Goal: Complete application form

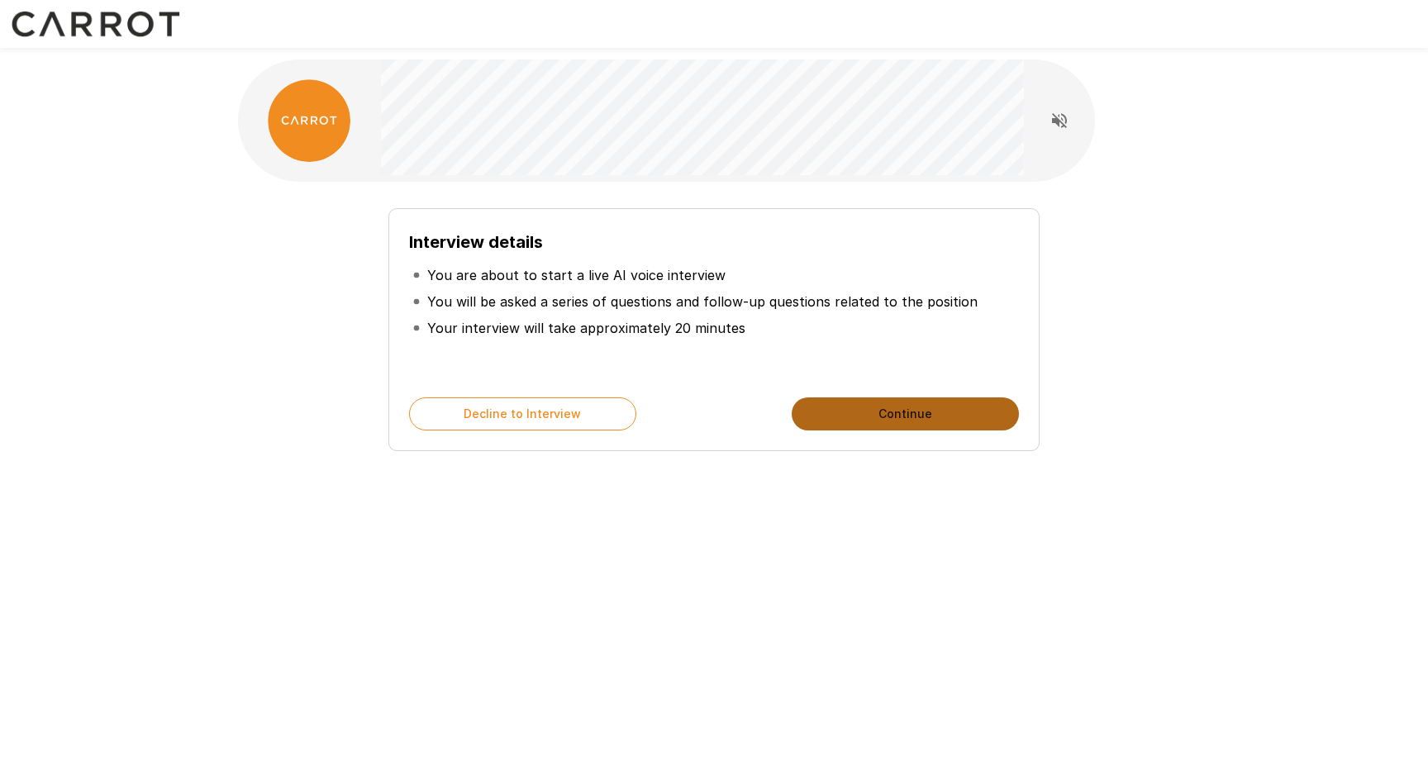
click at [954, 418] on button "Continue" at bounding box center [905, 413] width 227 height 33
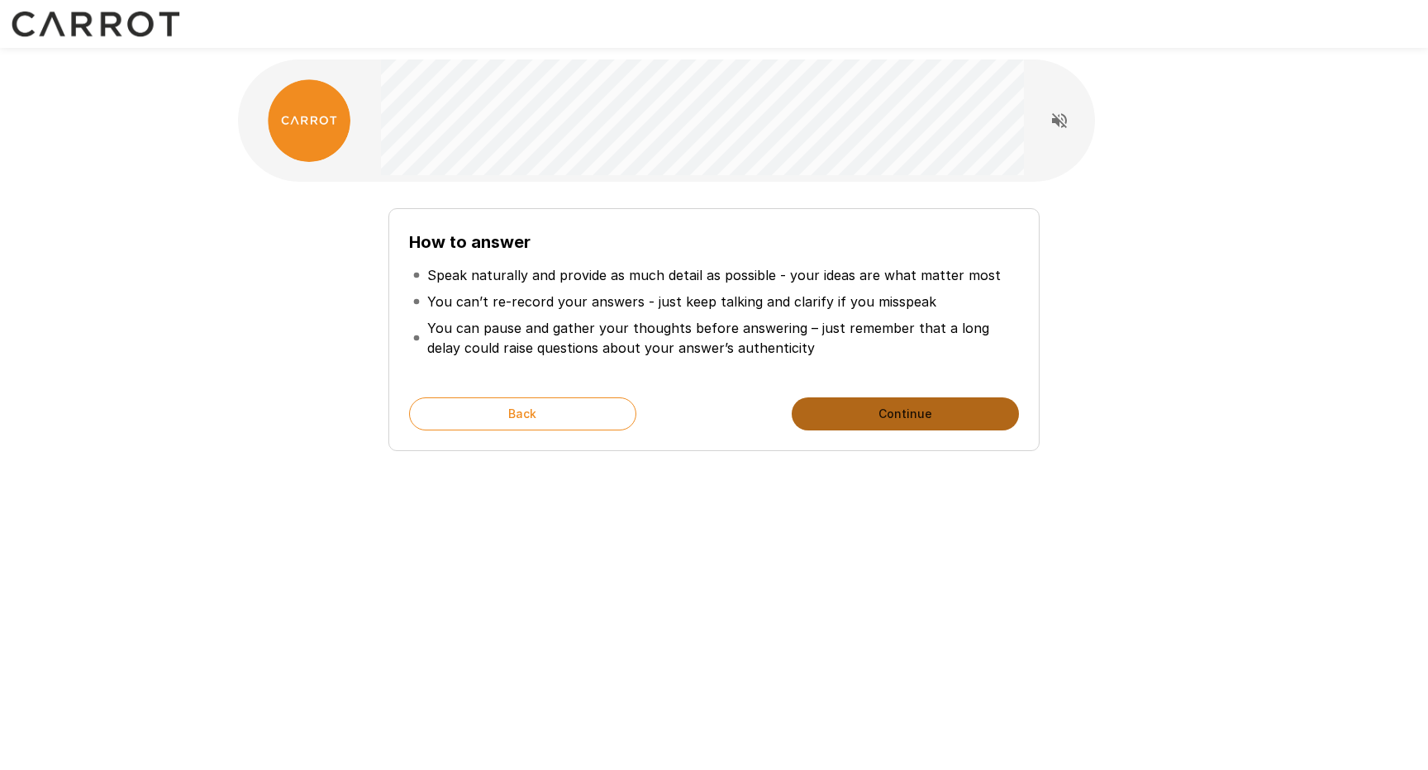
click at [857, 411] on button "Continue" at bounding box center [905, 413] width 227 height 33
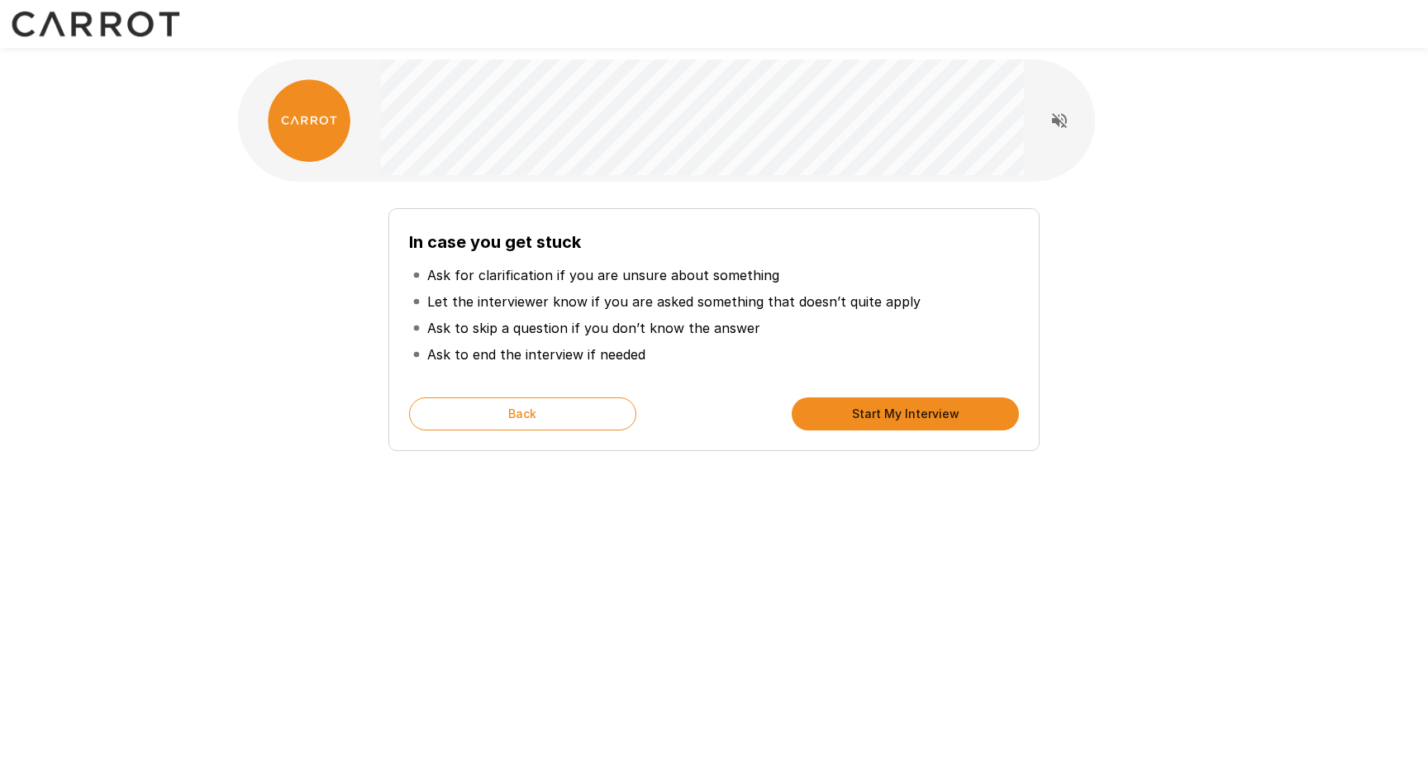
click at [899, 415] on button "Start My Interview" at bounding box center [905, 413] width 227 height 33
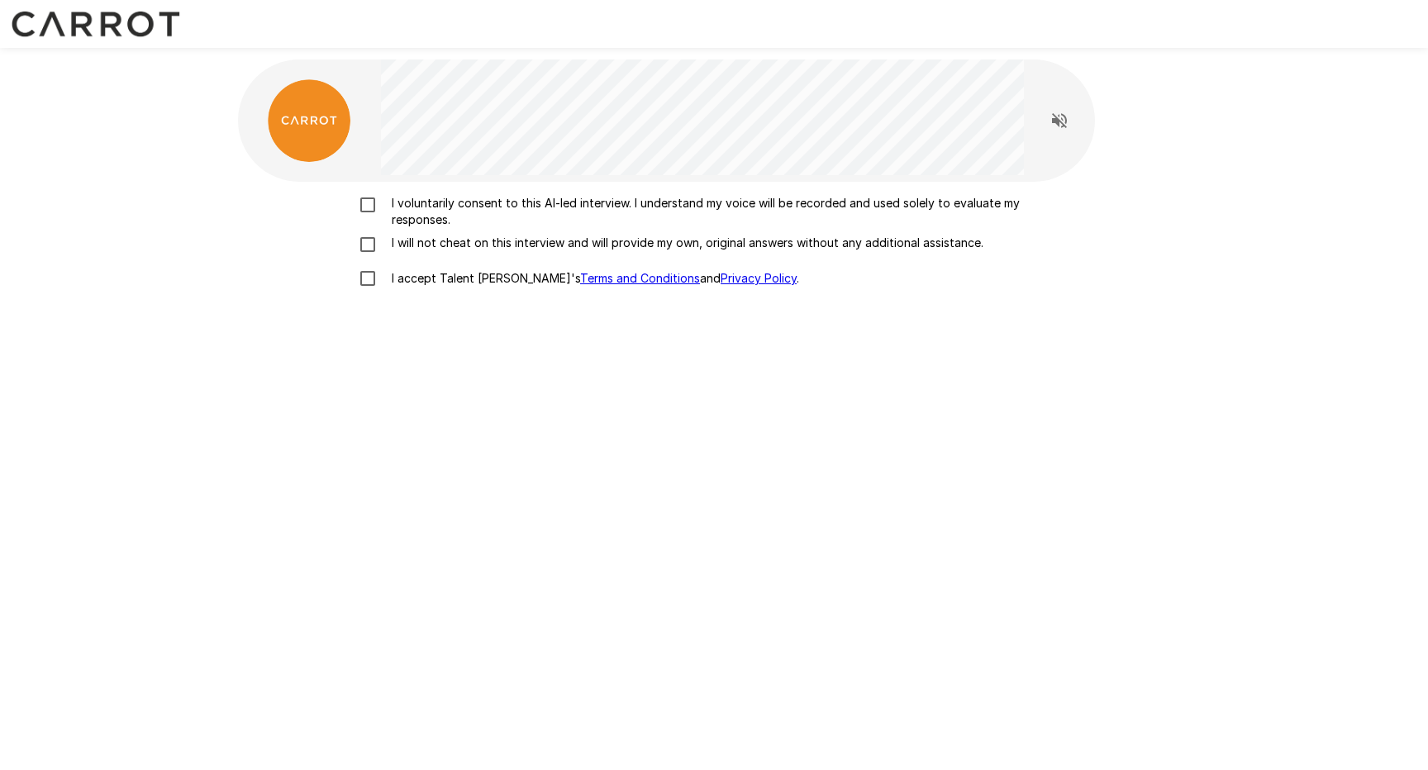
click at [679, 202] on p "I voluntarily consent to this AI-led interview. I understand my voice will be r…" at bounding box center [731, 211] width 692 height 33
click at [702, 245] on p "I will not cheat on this interview and will provide my own, original answers wi…" at bounding box center [684, 243] width 598 height 17
click at [440, 275] on p "I accept Talent Llama's Terms and Conditions and Privacy Policy ." at bounding box center [592, 278] width 414 height 17
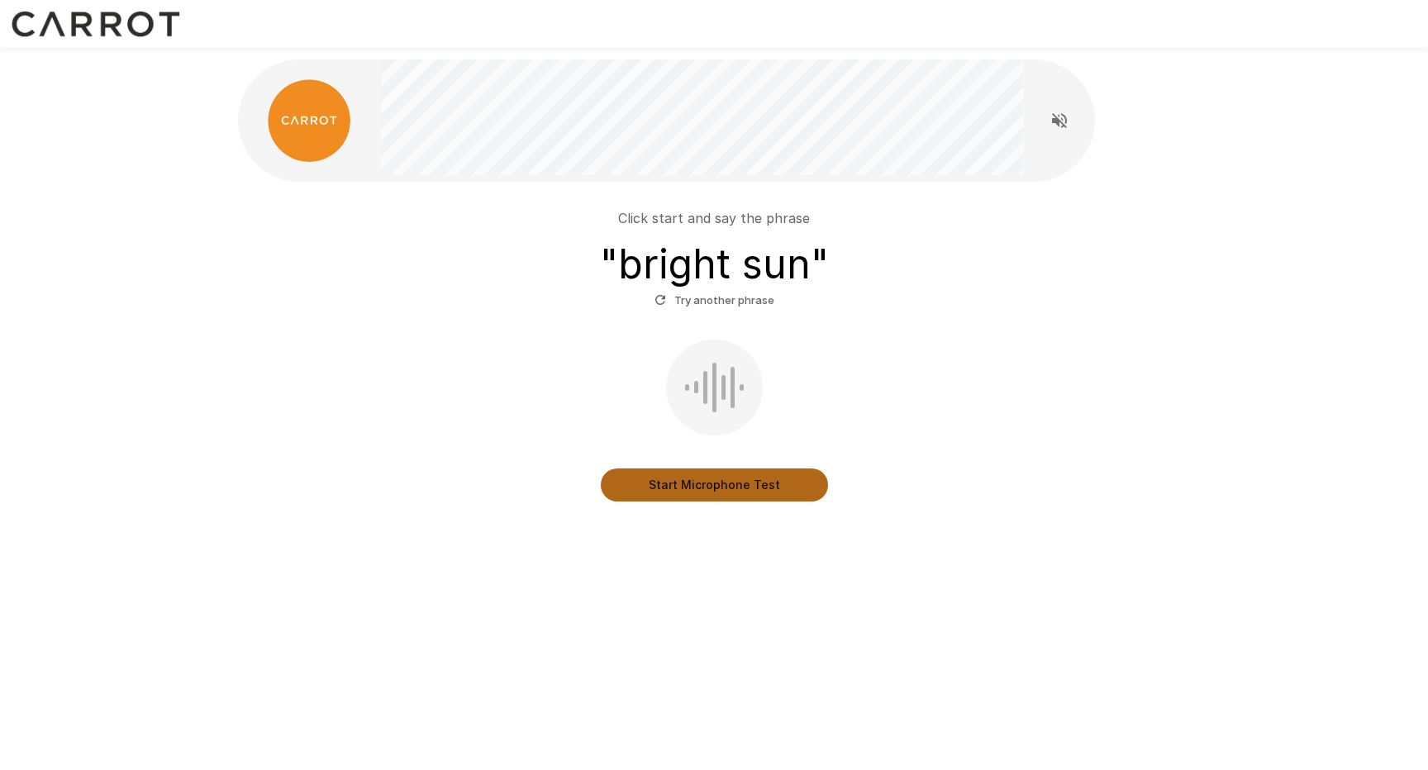
click at [747, 493] on button "Start Microphone Test" at bounding box center [714, 485] width 227 height 33
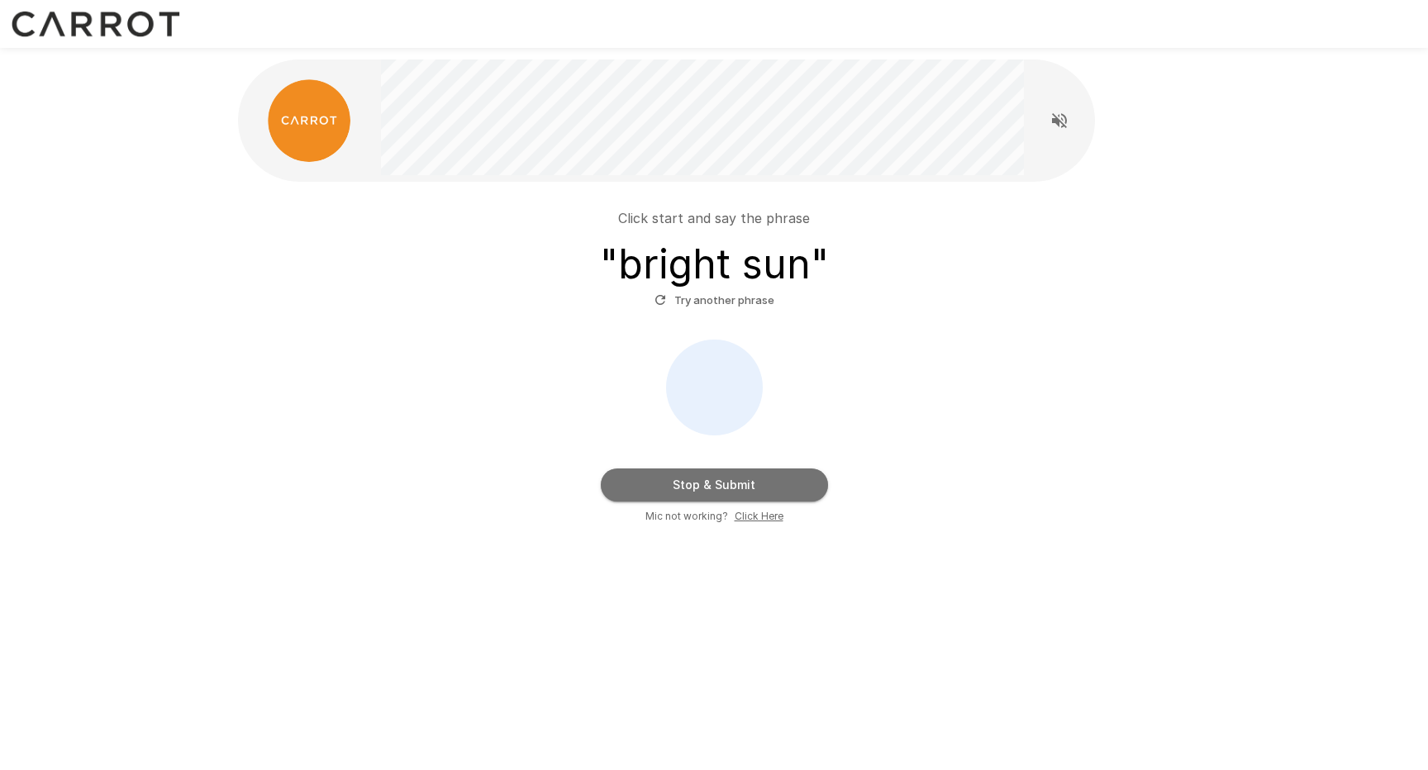
click at [766, 475] on button "Stop & Submit" at bounding box center [714, 485] width 227 height 33
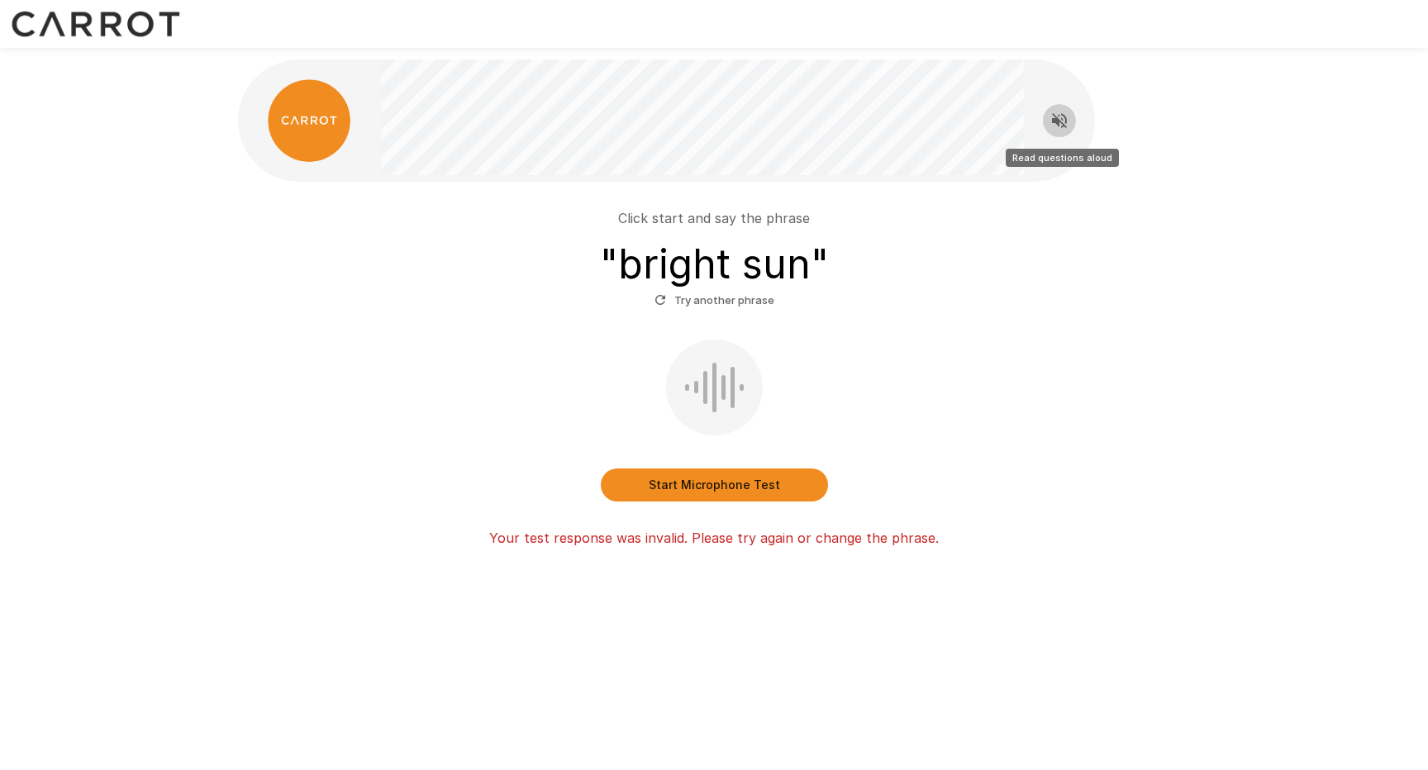
click at [1057, 123] on icon "Read questions aloud" at bounding box center [1059, 120] width 15 height 15
click at [738, 486] on button "Start Microphone Test" at bounding box center [714, 485] width 227 height 33
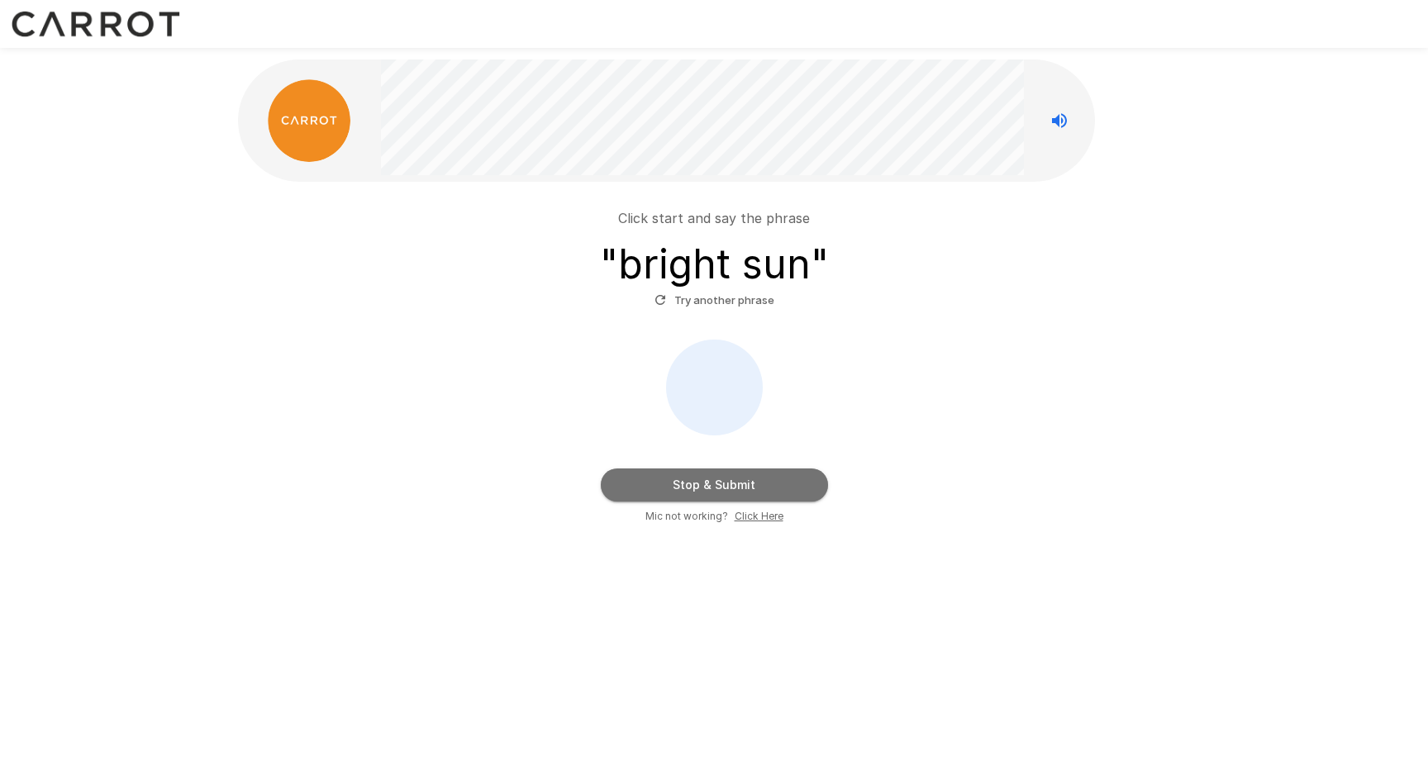
click at [768, 478] on button "Stop & Submit" at bounding box center [714, 485] width 227 height 33
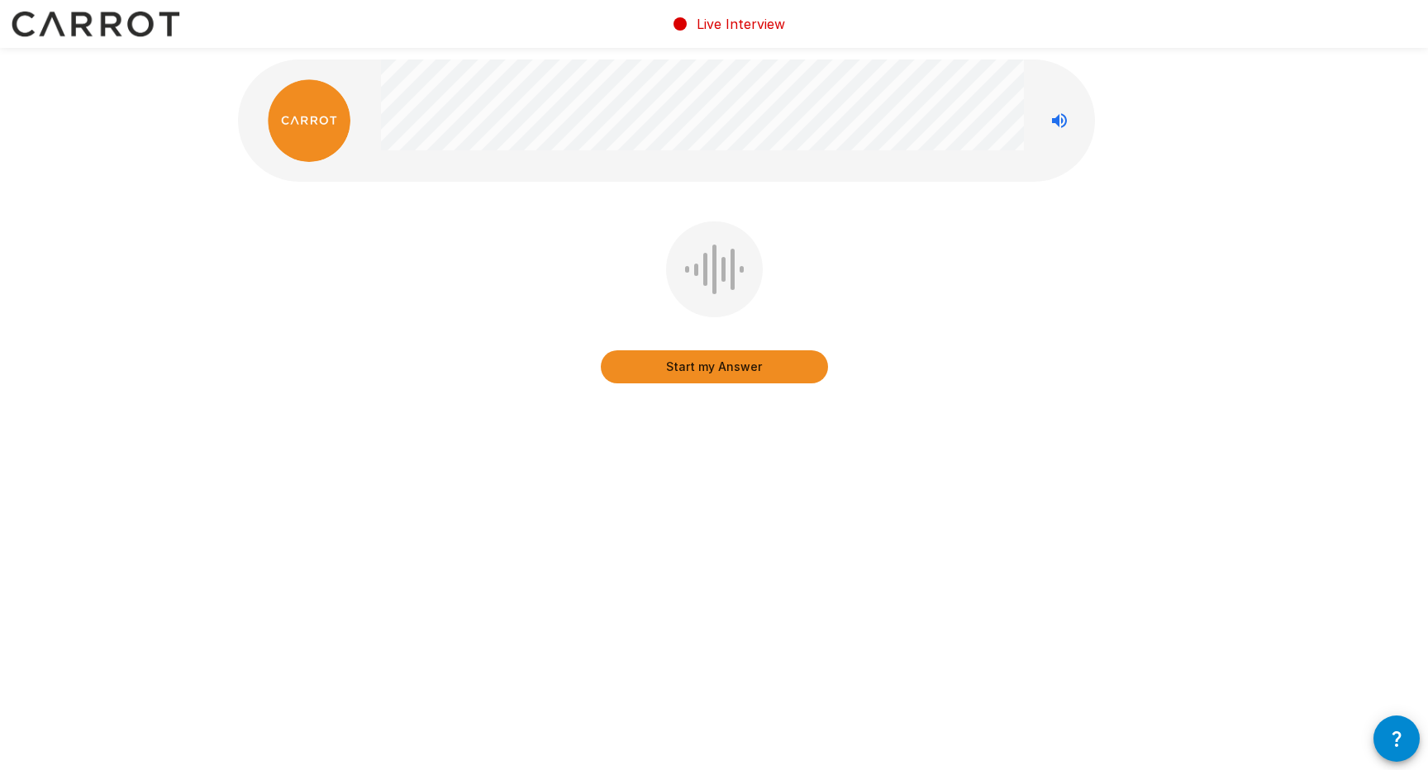
click at [748, 372] on button "Start my Answer" at bounding box center [714, 366] width 227 height 33
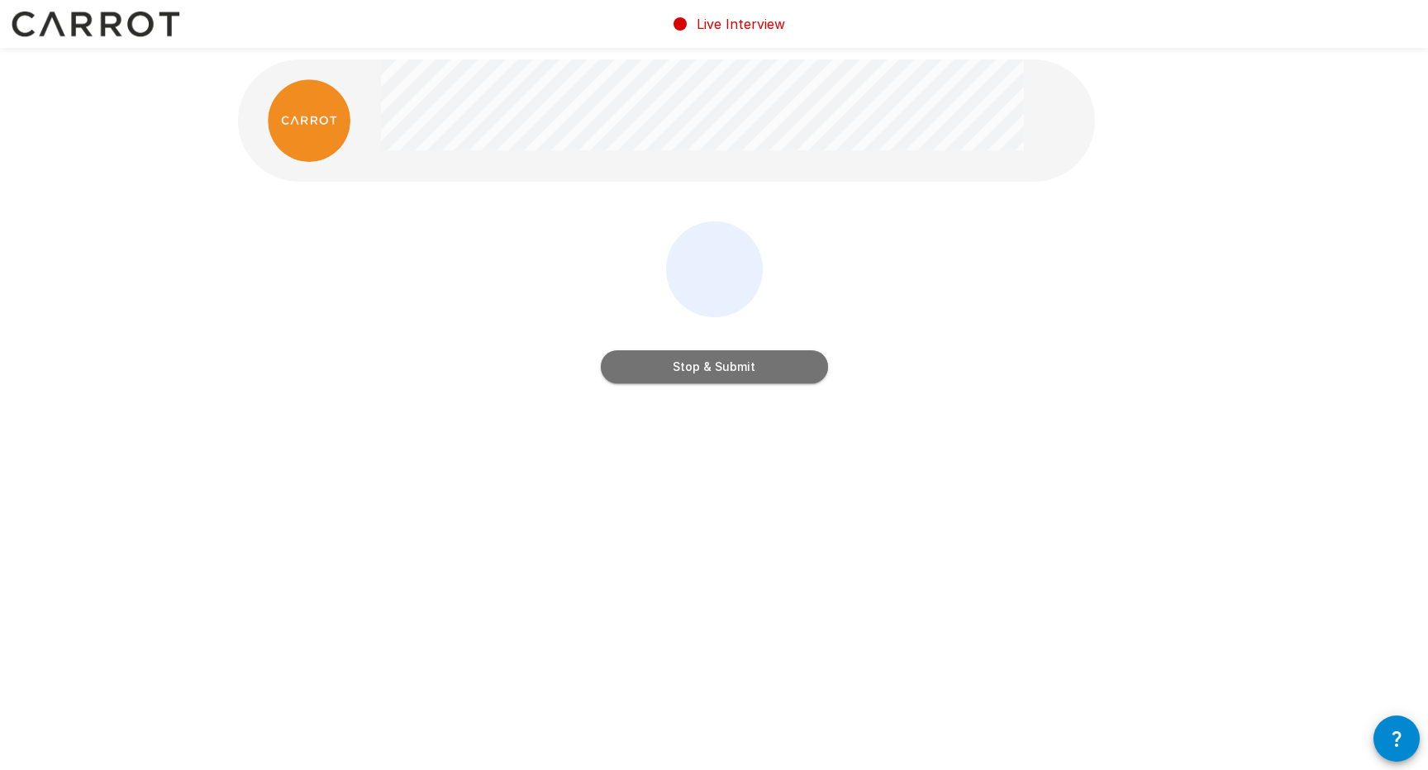
click at [770, 377] on button "Stop & Submit" at bounding box center [714, 366] width 227 height 33
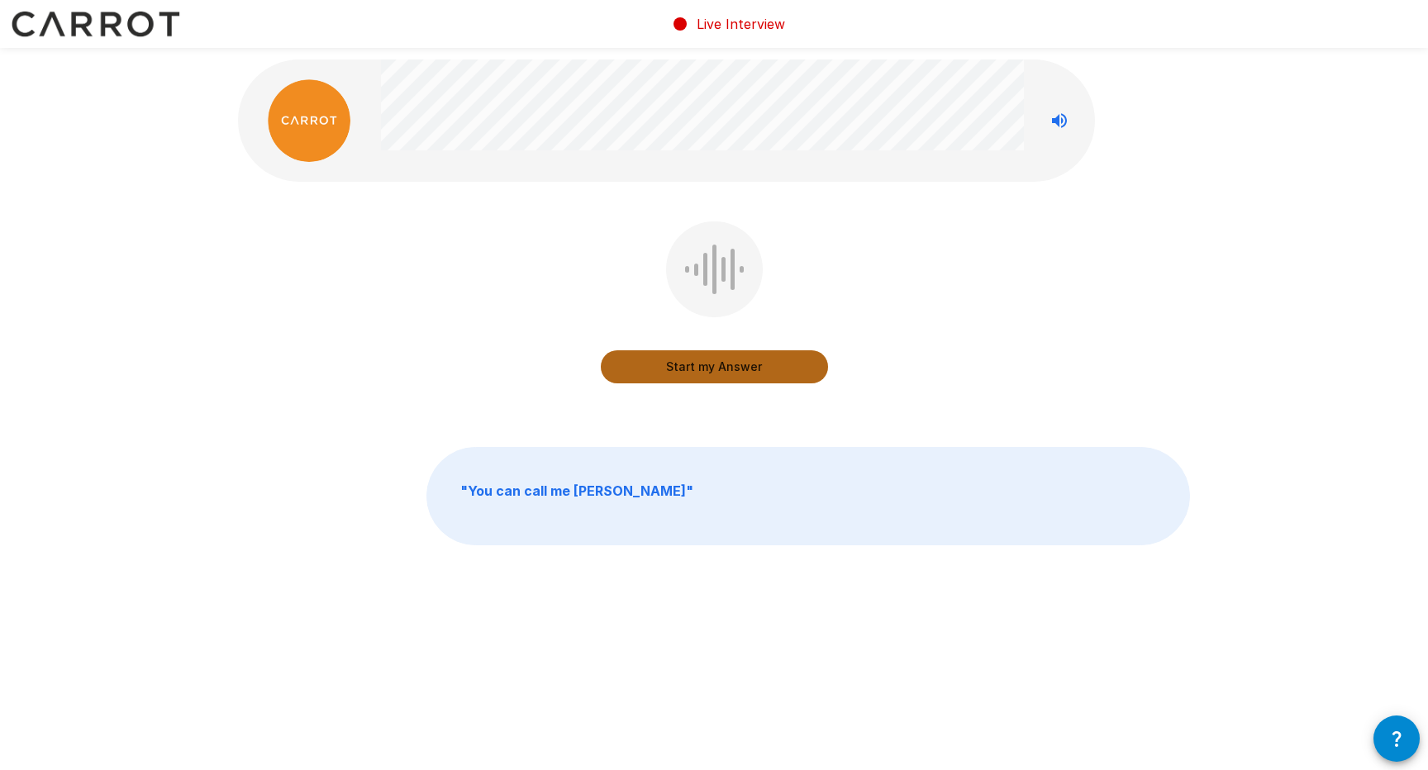
click at [771, 364] on button "Start my Answer" at bounding box center [714, 366] width 227 height 33
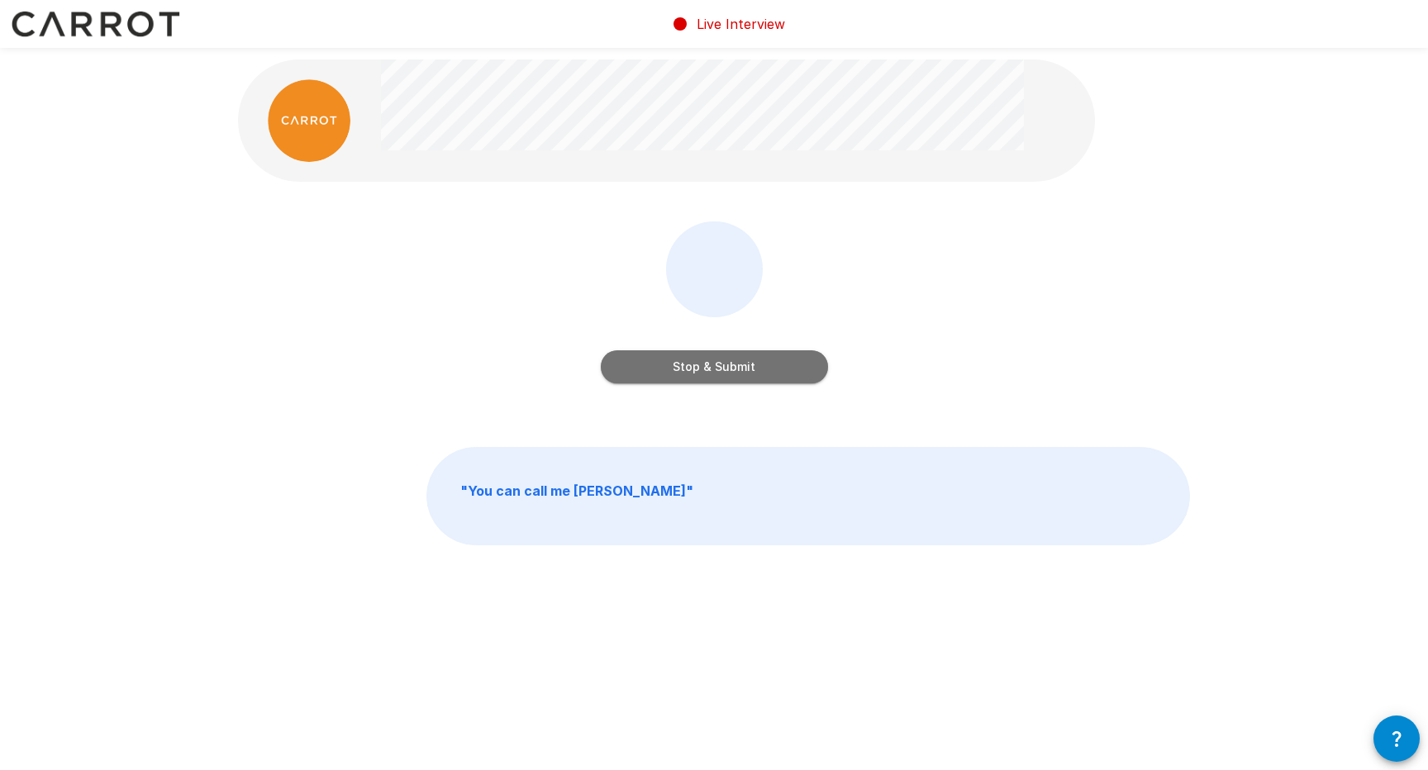
click at [721, 376] on button "Stop & Submit" at bounding box center [714, 366] width 227 height 33
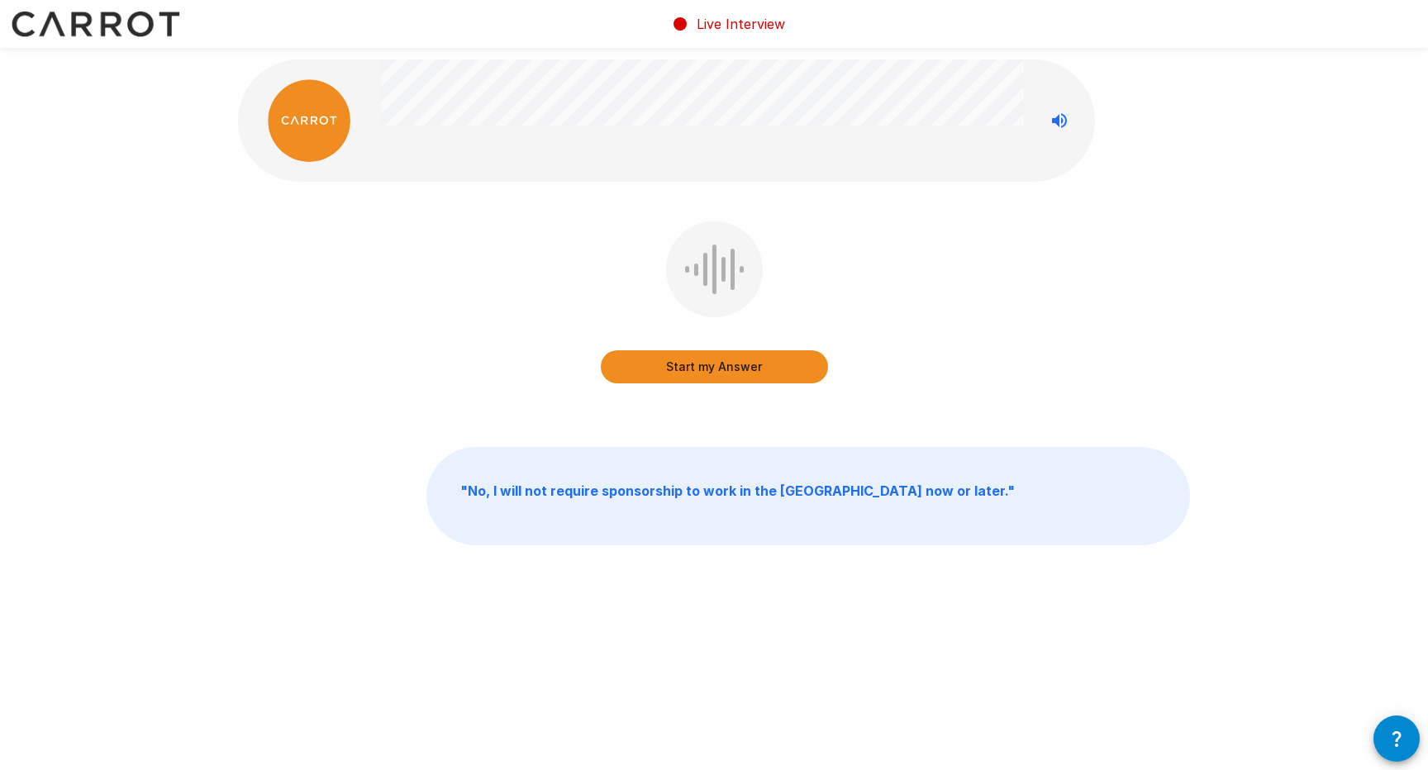
click at [764, 364] on button "Start my Answer" at bounding box center [714, 366] width 227 height 33
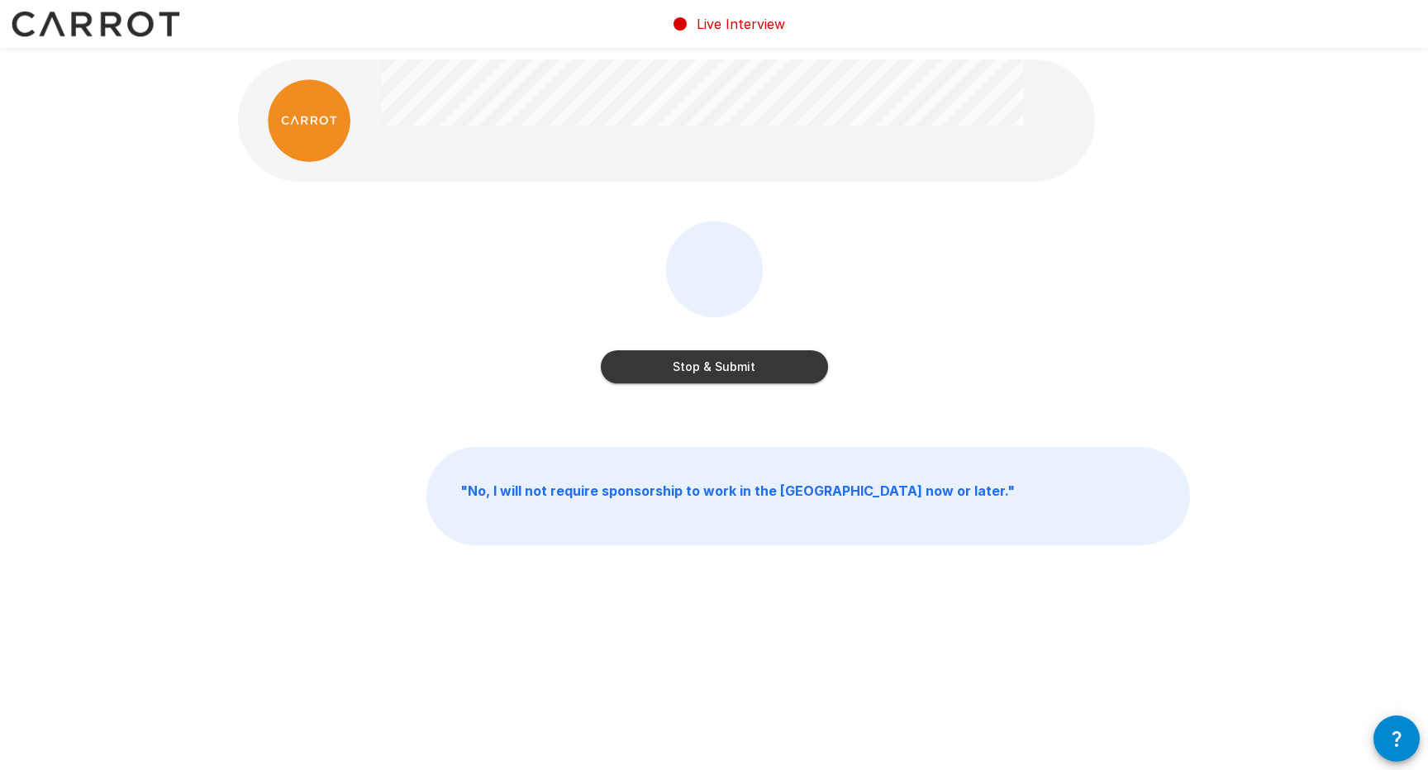
click at [764, 369] on button "Stop & Submit" at bounding box center [714, 366] width 227 height 33
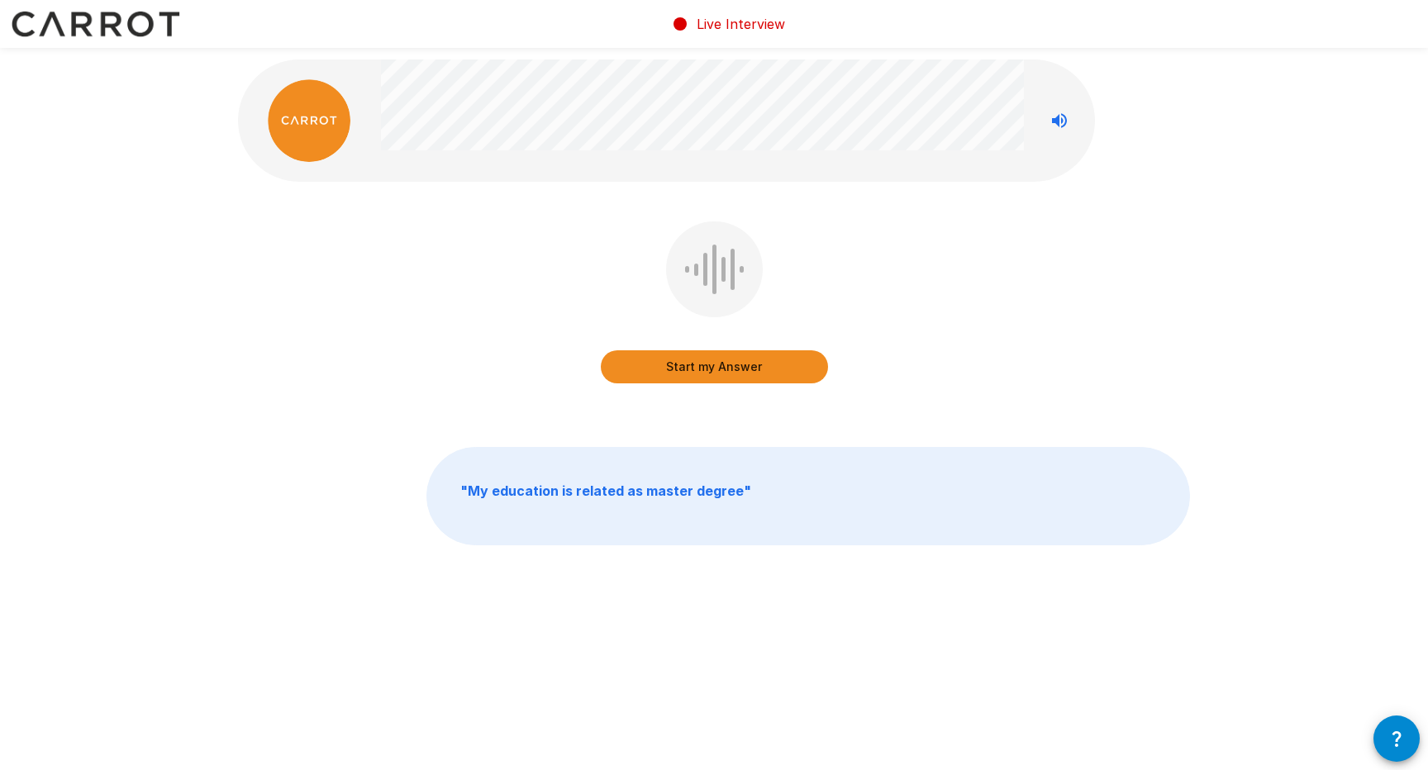
click at [719, 368] on button "Start my Answer" at bounding box center [714, 366] width 227 height 33
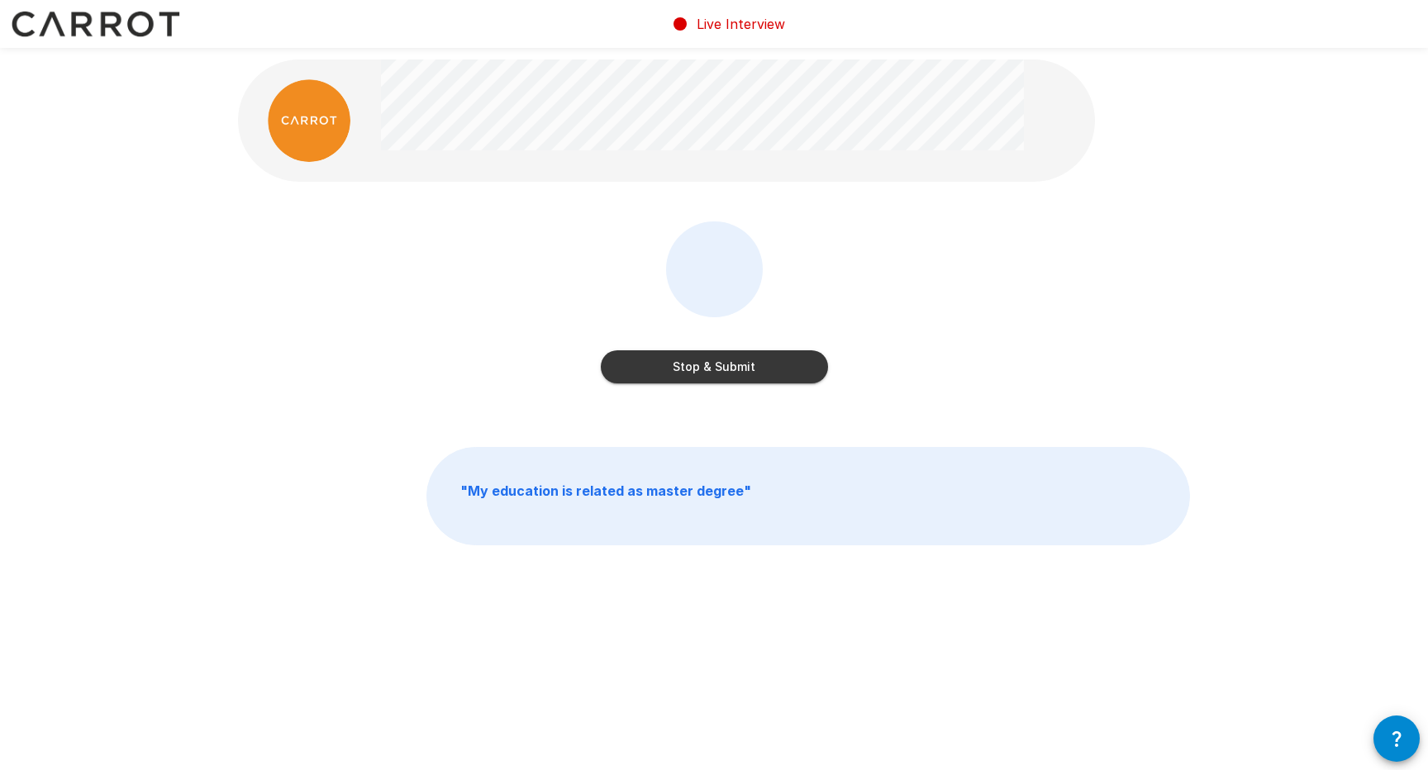
click at [734, 370] on button "Stop & Submit" at bounding box center [714, 366] width 227 height 33
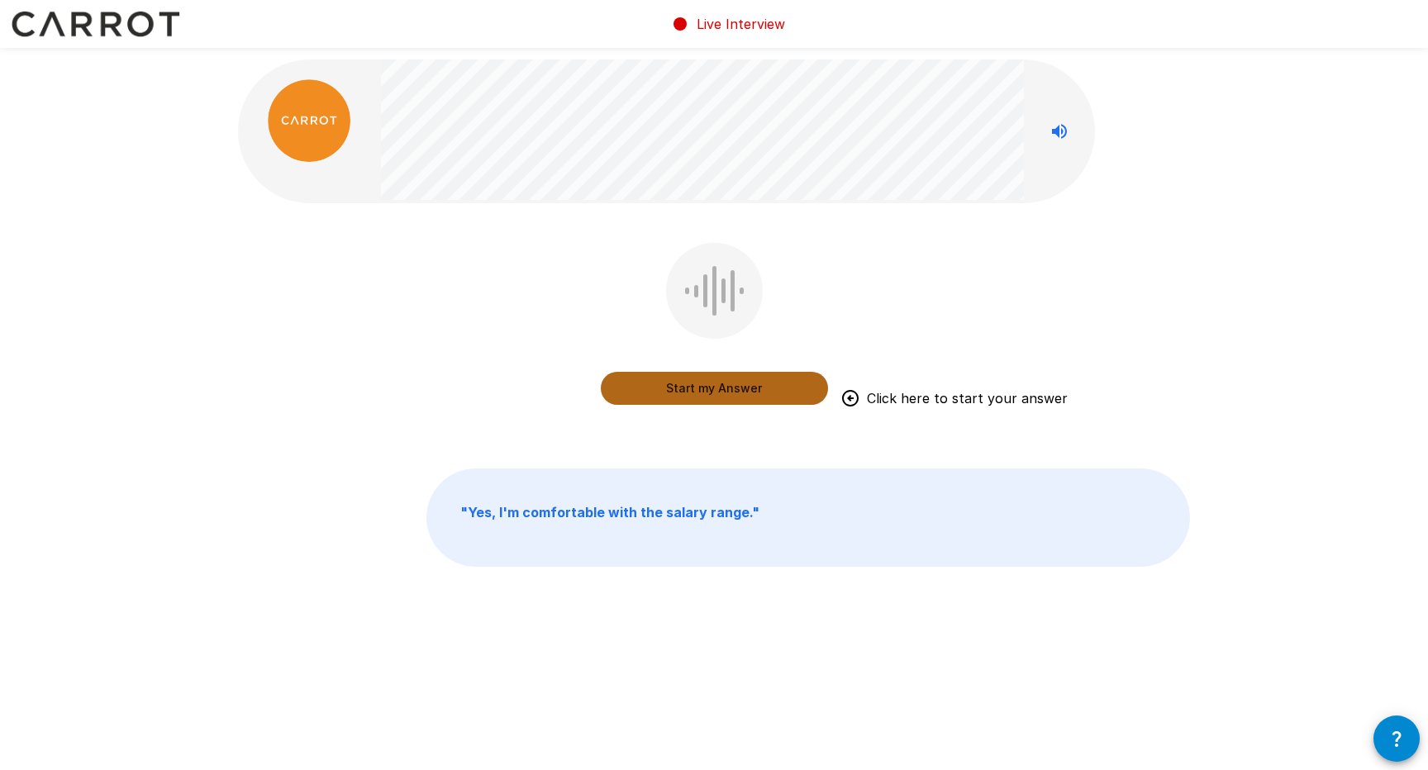
click at [743, 388] on button "Start my Answer" at bounding box center [714, 388] width 227 height 33
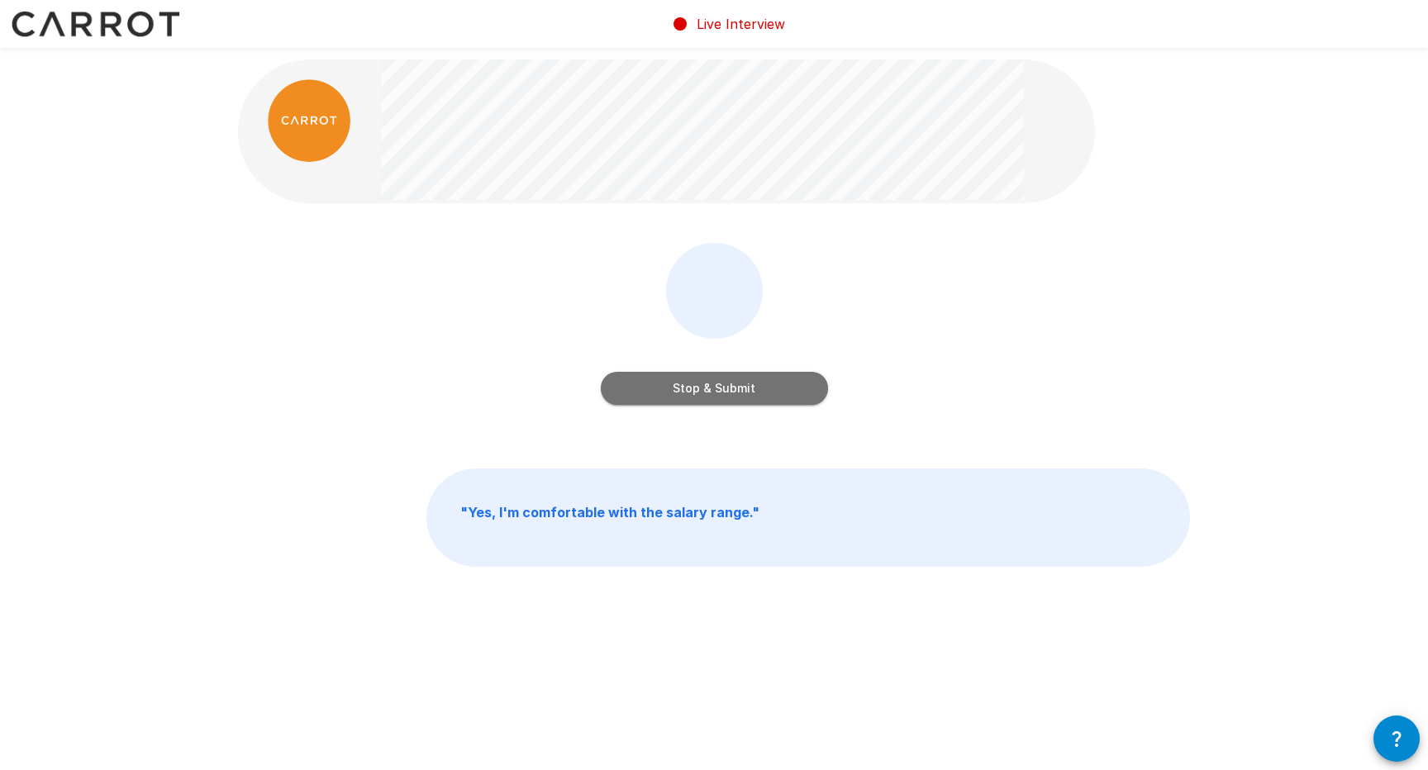
click at [778, 382] on button "Stop & Submit" at bounding box center [714, 388] width 227 height 33
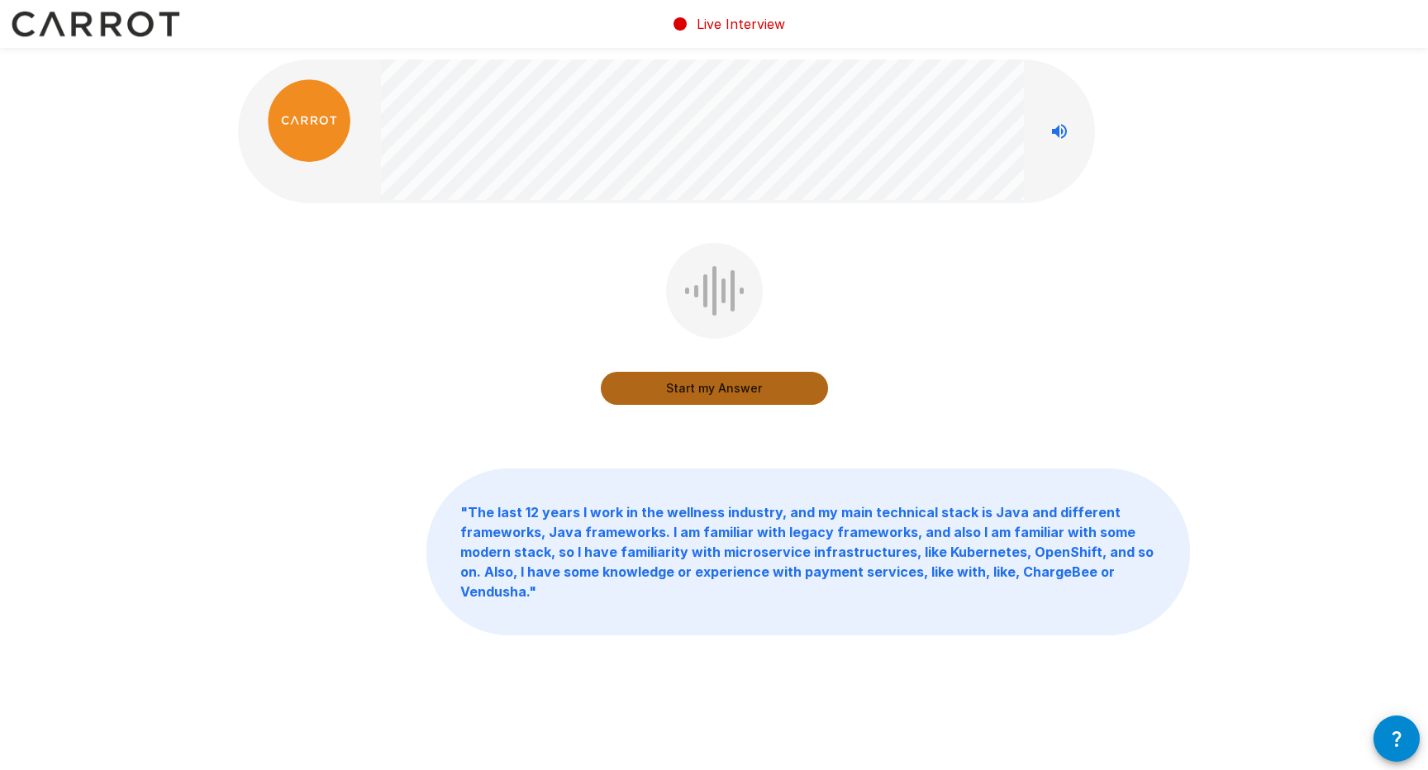
click at [759, 381] on button "Start my Answer" at bounding box center [714, 388] width 227 height 33
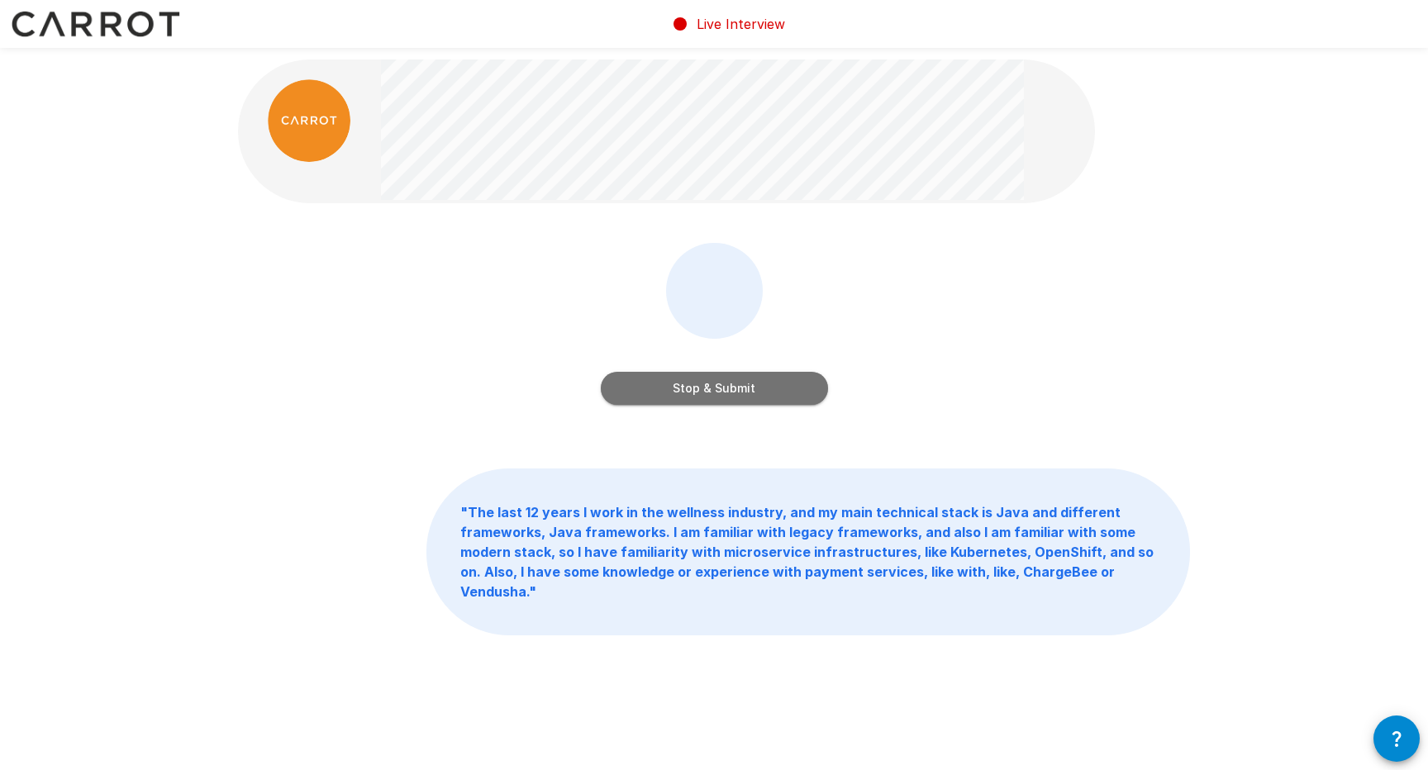
click at [783, 381] on button "Stop & Submit" at bounding box center [714, 388] width 227 height 33
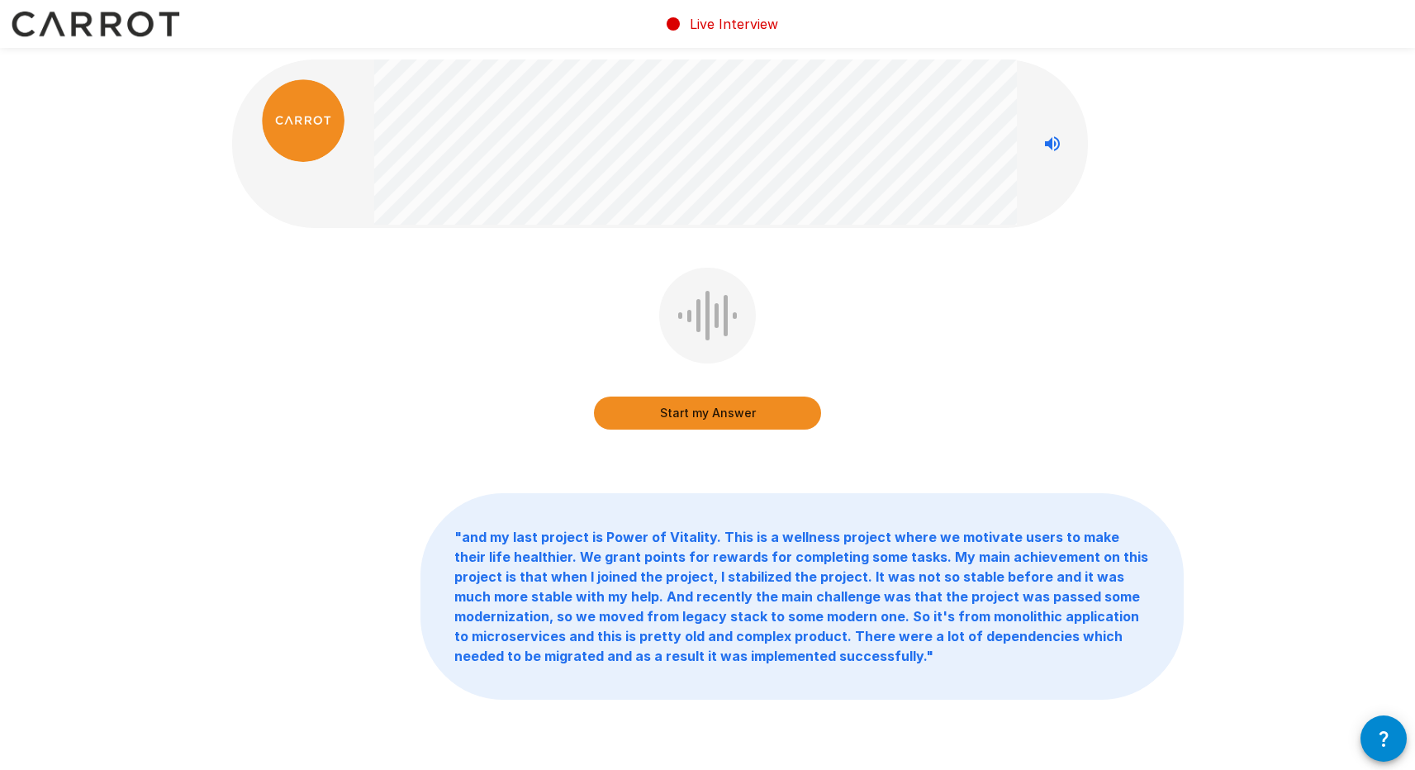
click at [734, 416] on button "Start my Answer" at bounding box center [707, 413] width 227 height 33
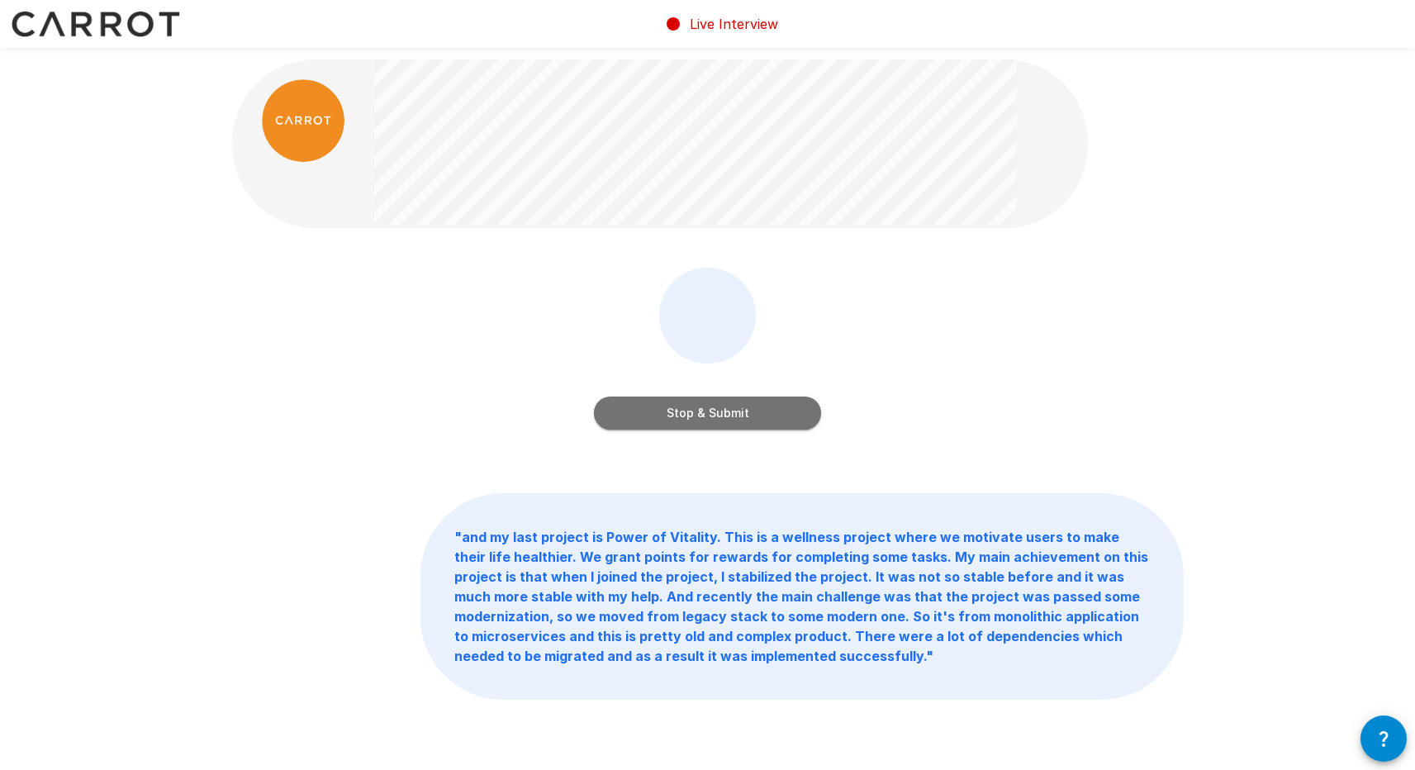
click at [787, 407] on button "Stop & Submit" at bounding box center [707, 413] width 227 height 33
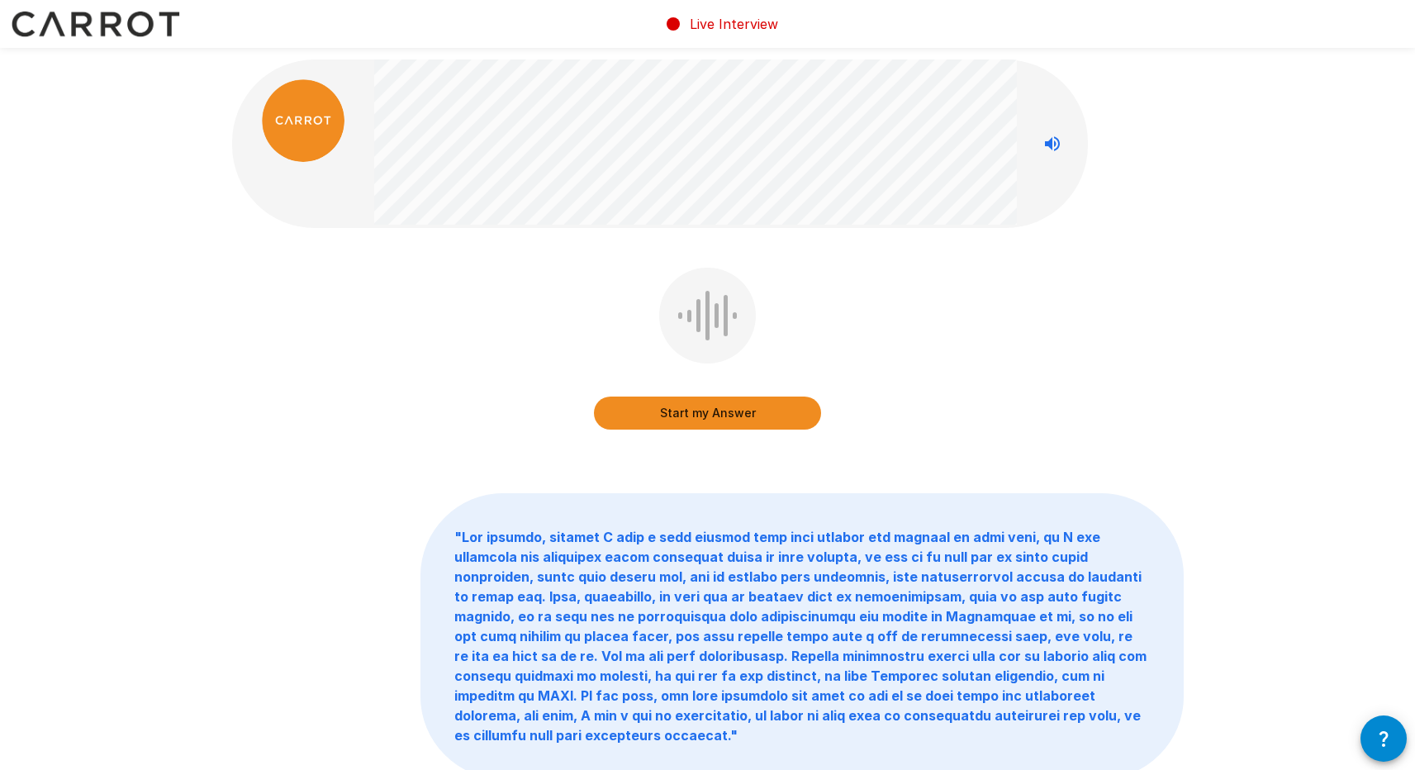
click at [759, 411] on button "Start my Answer" at bounding box center [707, 413] width 227 height 33
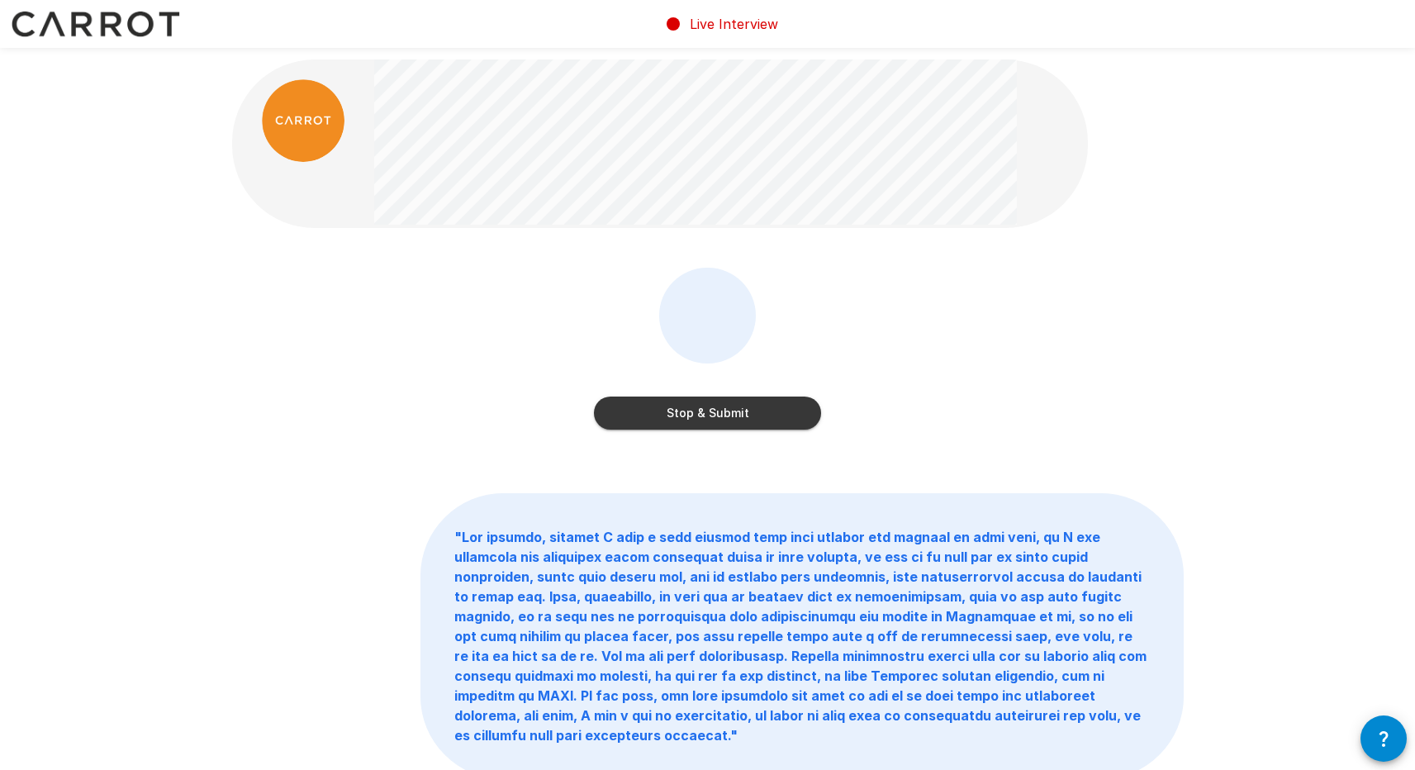
click at [779, 413] on button "Stop & Submit" at bounding box center [707, 413] width 227 height 33
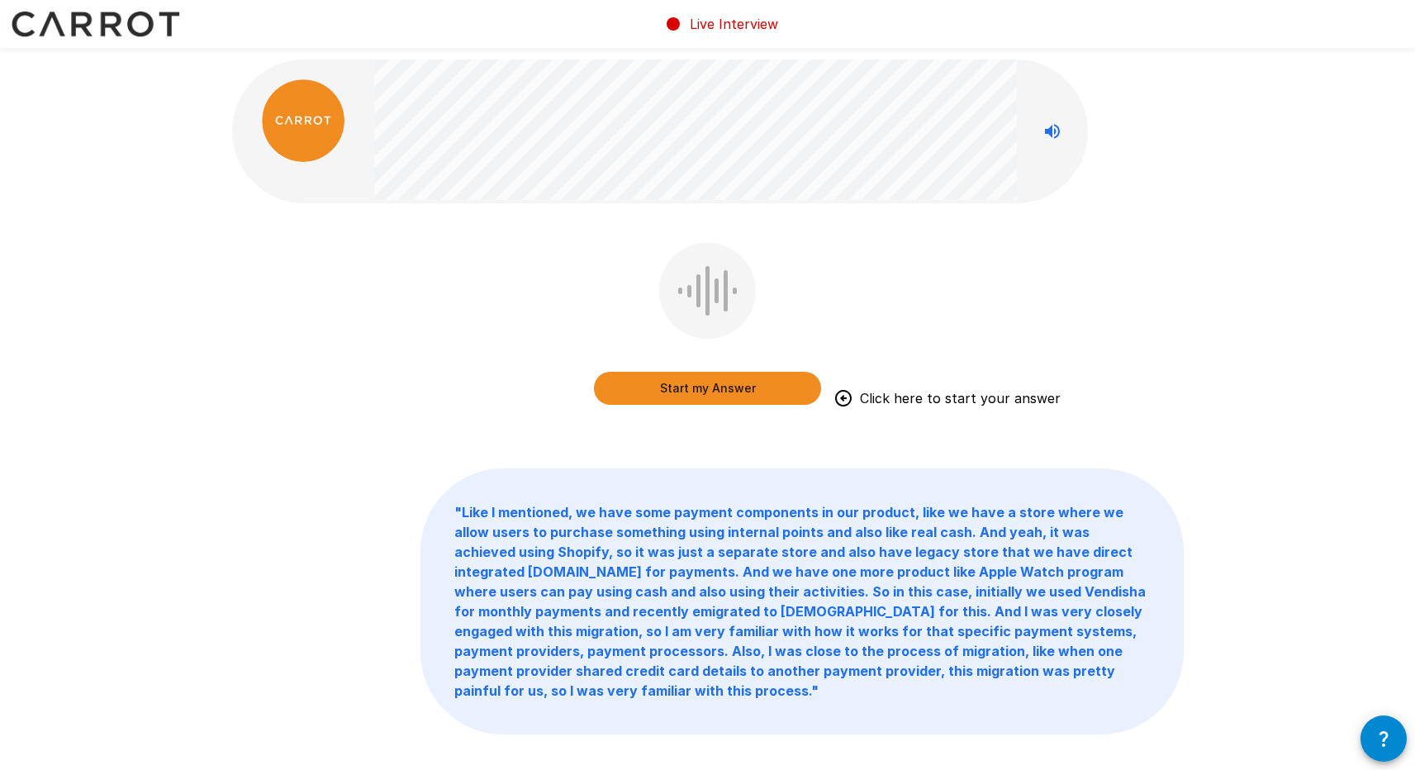
click at [727, 392] on button "Start my Answer" at bounding box center [707, 388] width 227 height 33
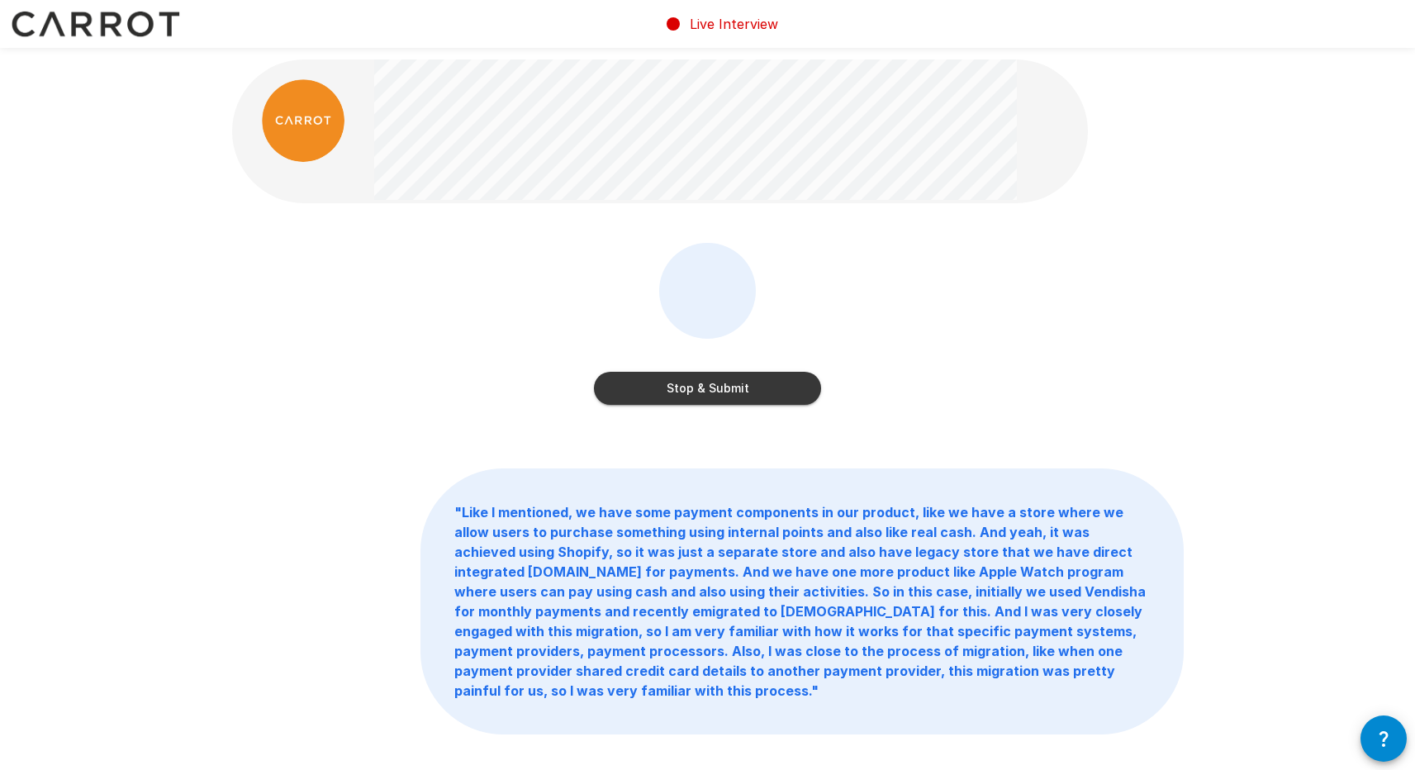
click at [737, 376] on button "Stop & Submit" at bounding box center [707, 388] width 227 height 33
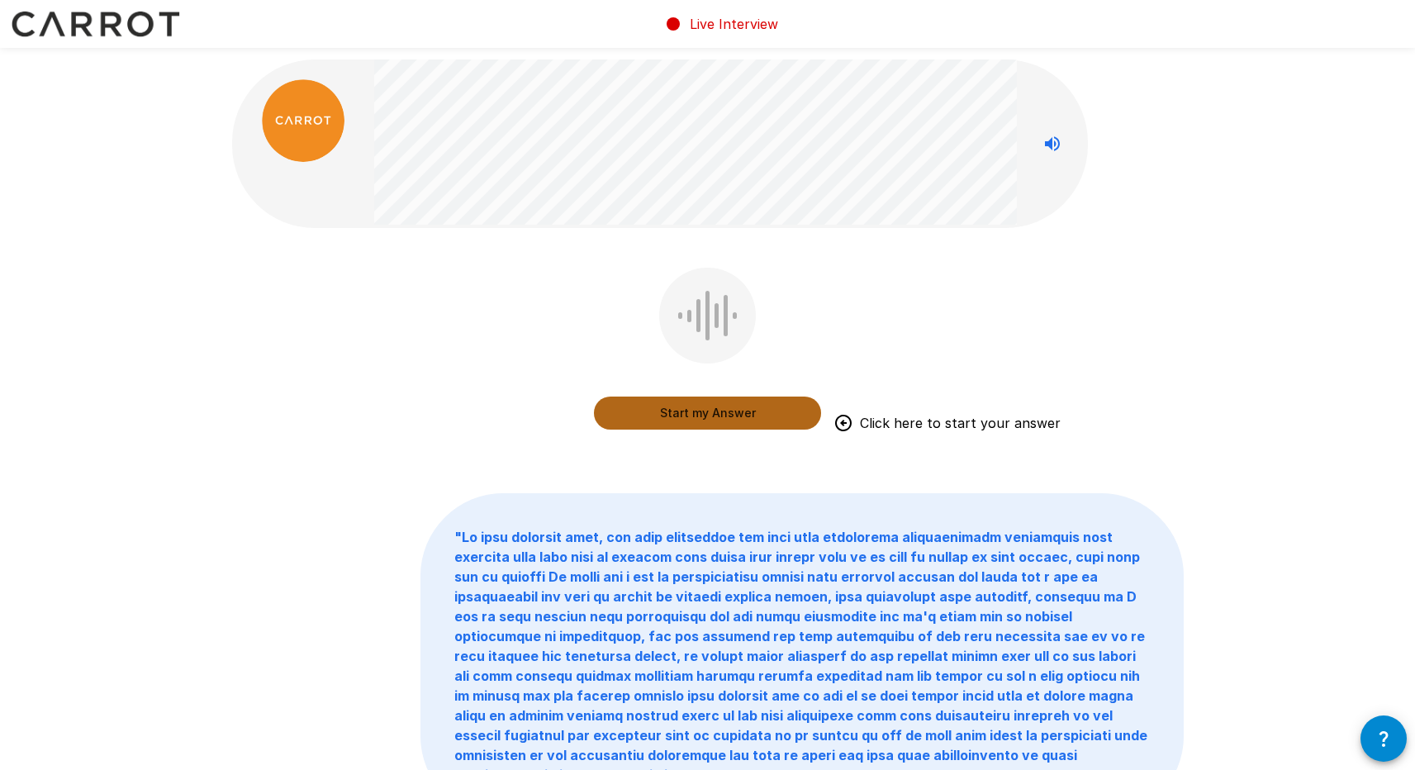
click at [716, 409] on button "Start my Answer" at bounding box center [707, 413] width 227 height 33
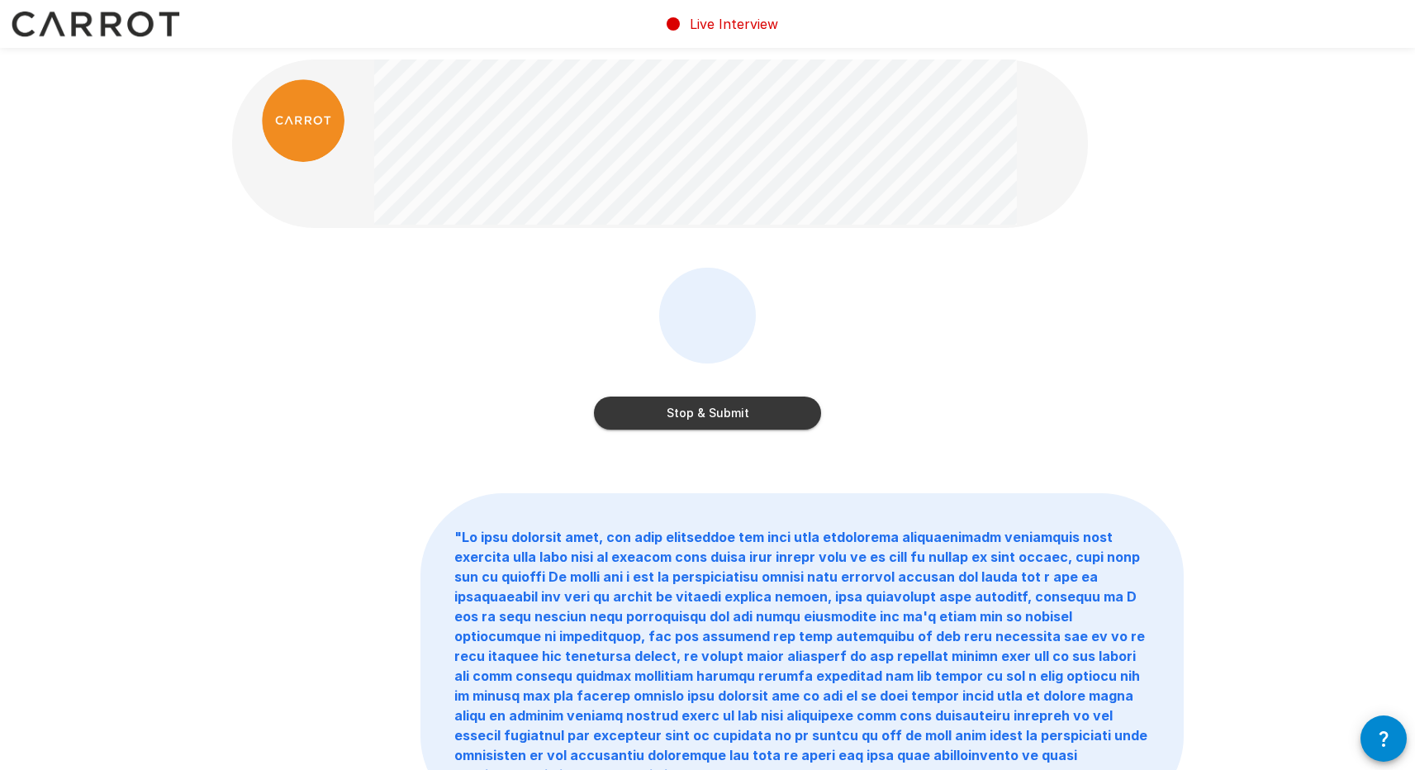
click at [706, 402] on button "Stop & Submit" at bounding box center [707, 413] width 227 height 33
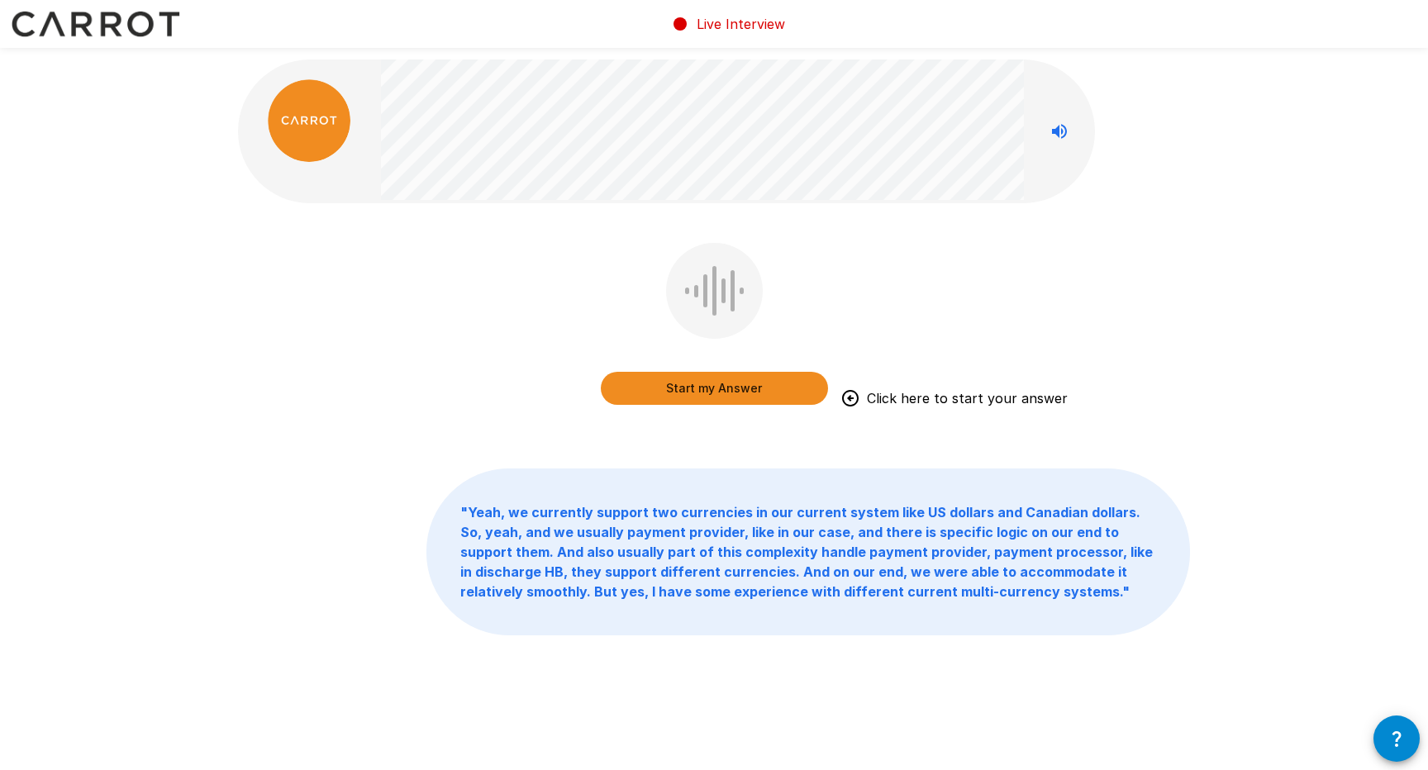
click at [784, 389] on button "Start my Answer" at bounding box center [714, 388] width 227 height 33
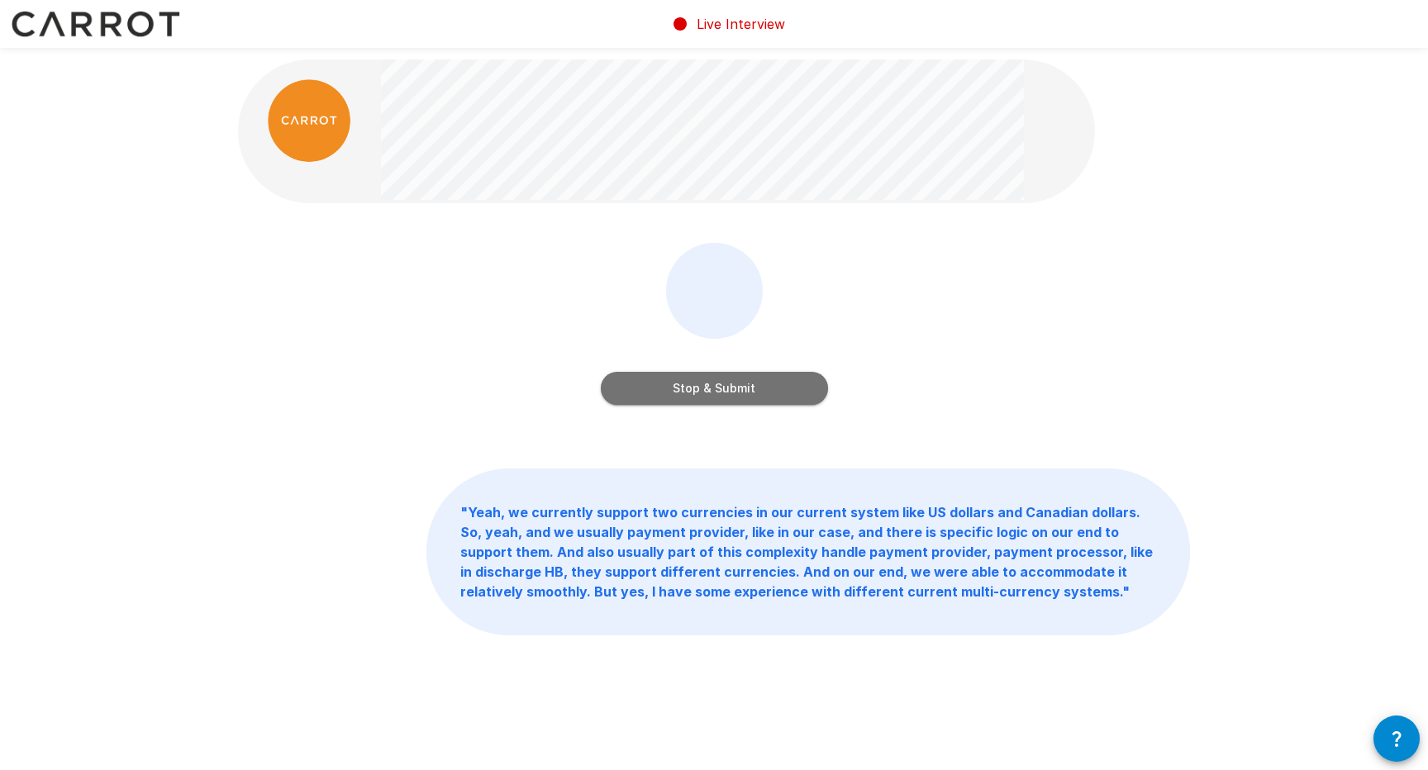
click at [784, 388] on button "Stop & Submit" at bounding box center [714, 388] width 227 height 33
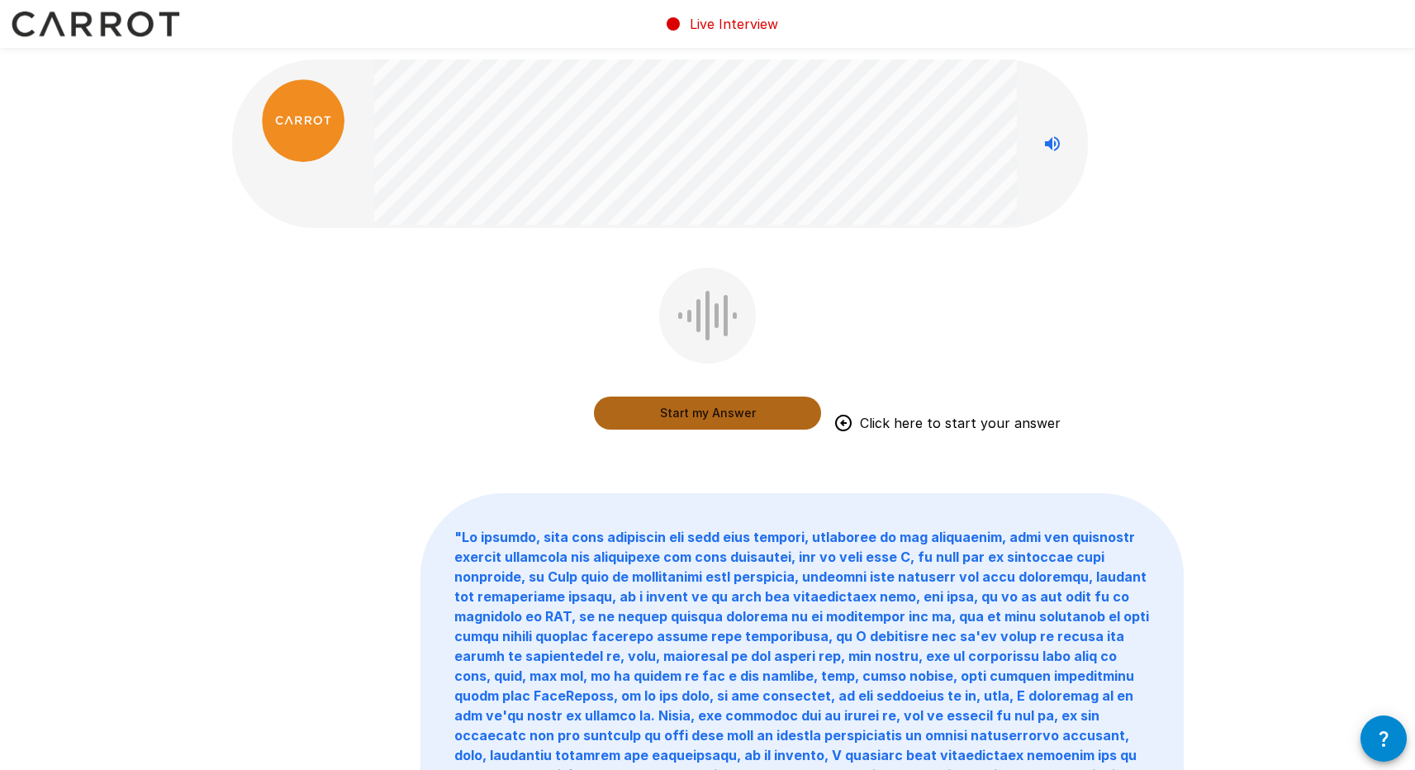
click at [768, 411] on button "Start my Answer" at bounding box center [707, 413] width 227 height 33
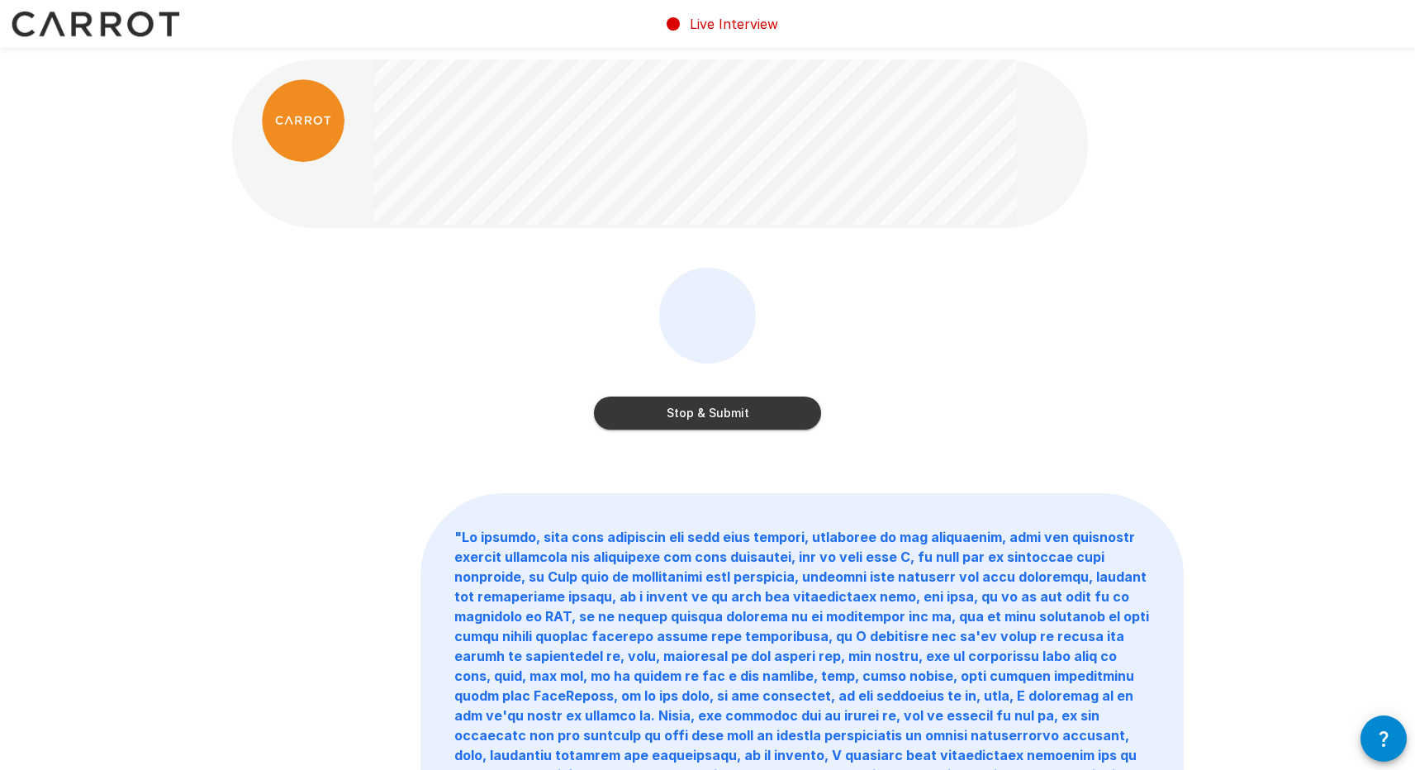
click at [768, 411] on button "Stop & Submit" at bounding box center [707, 413] width 227 height 33
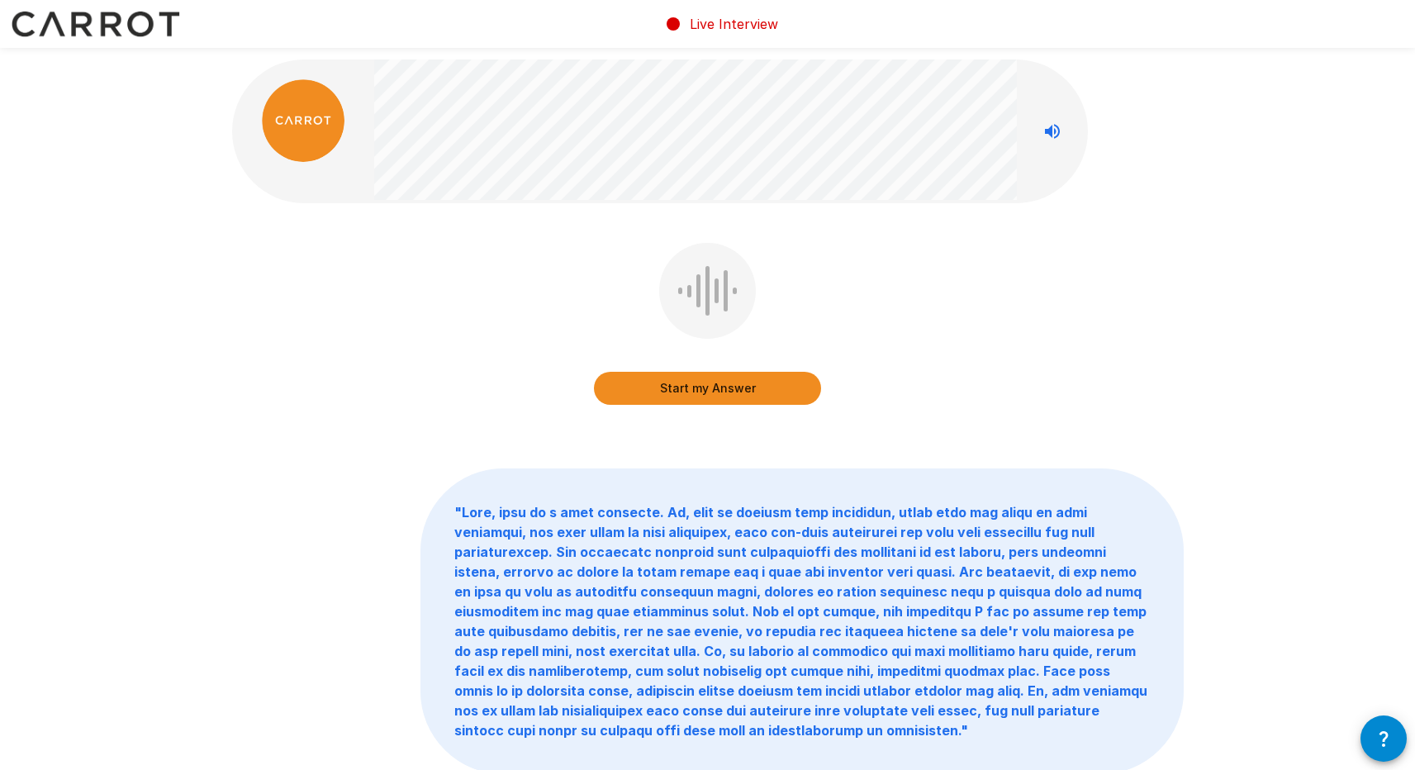
click at [785, 397] on button "Start my Answer" at bounding box center [707, 388] width 227 height 33
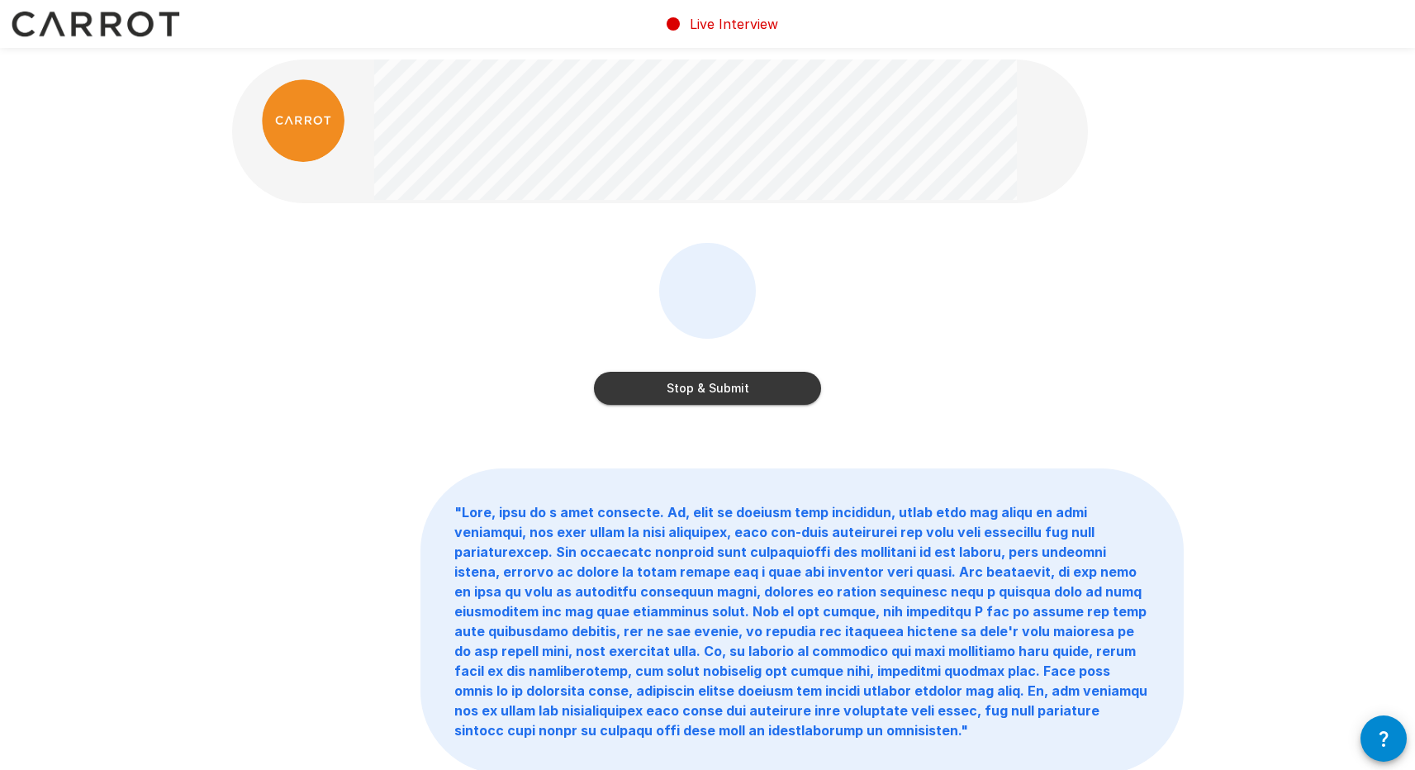
click at [787, 389] on button "Stop & Submit" at bounding box center [707, 388] width 227 height 33
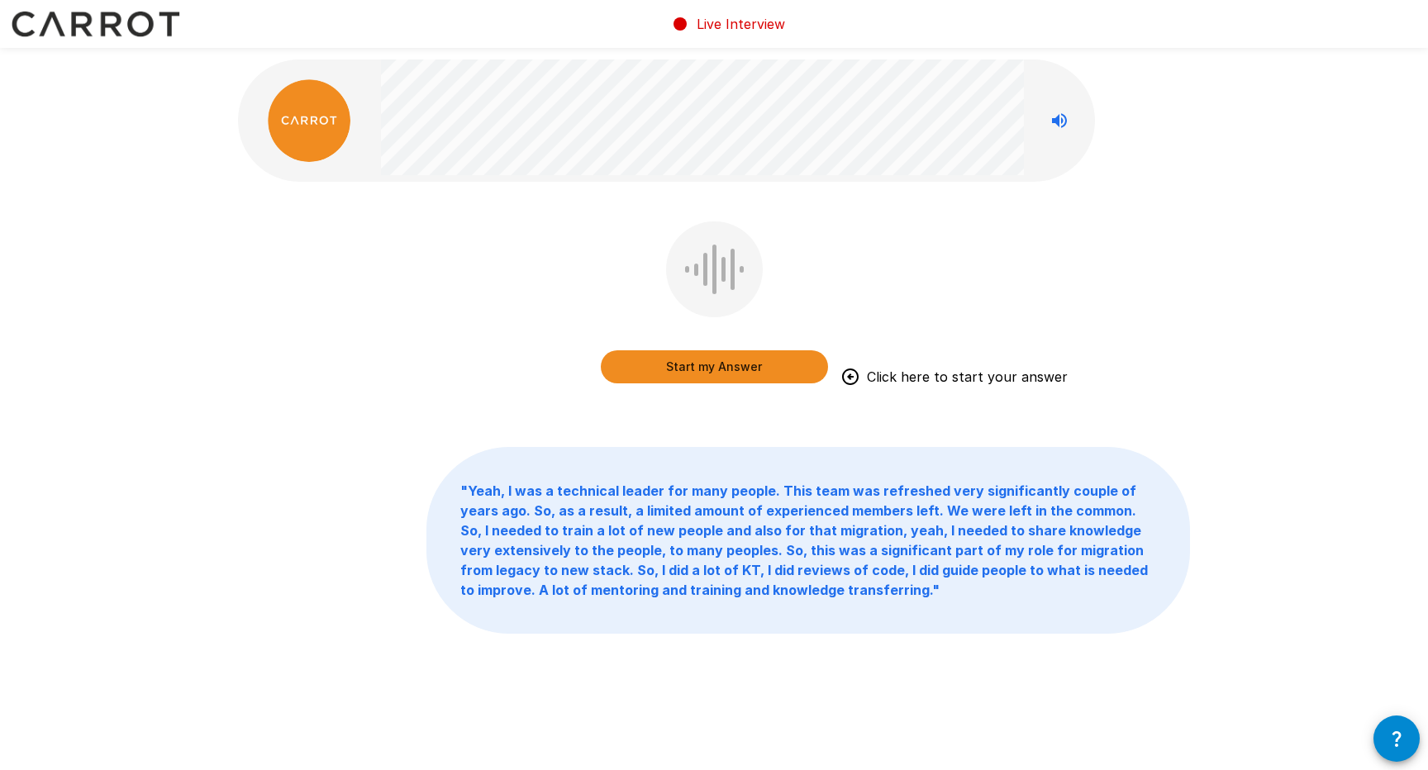
click at [764, 358] on button "Start my Answer" at bounding box center [714, 366] width 227 height 33
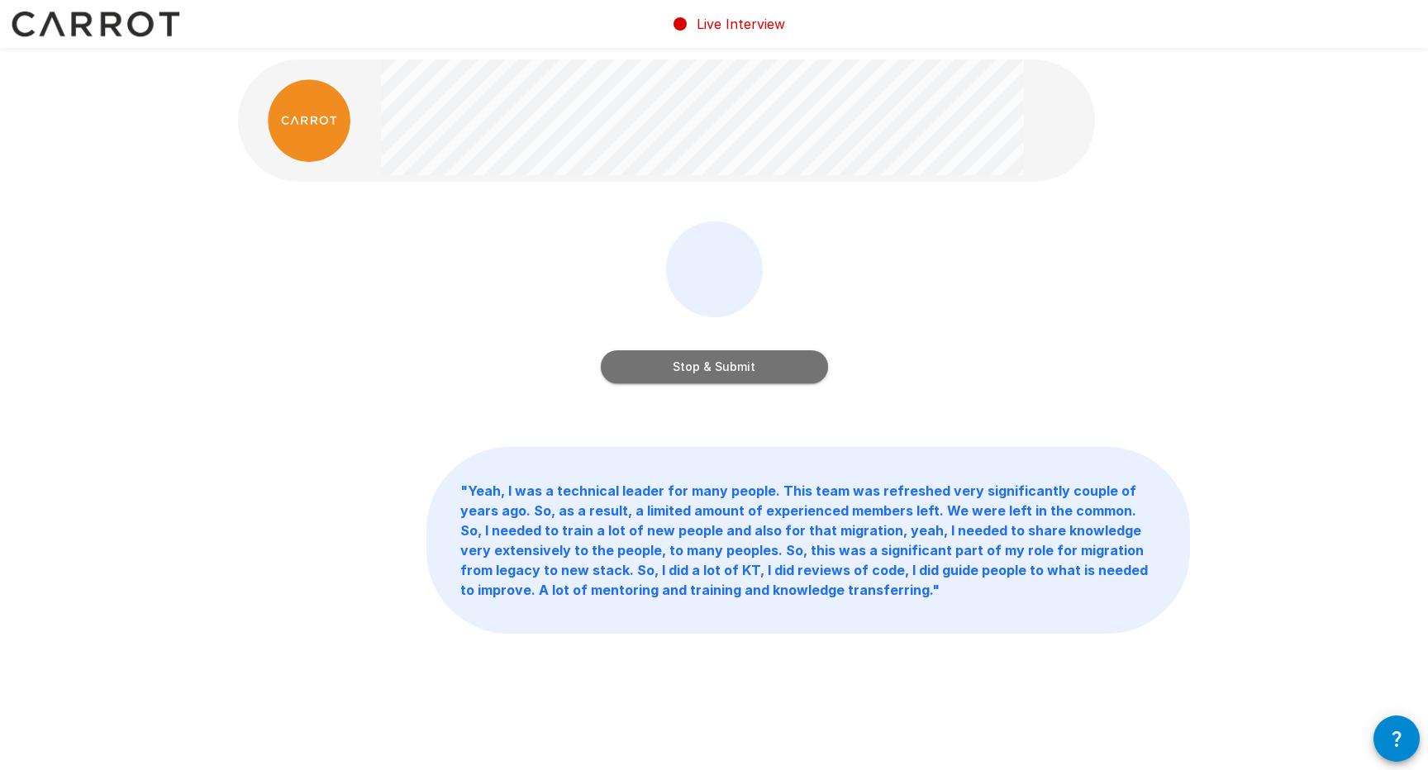
click at [764, 358] on button "Stop & Submit" at bounding box center [714, 366] width 227 height 33
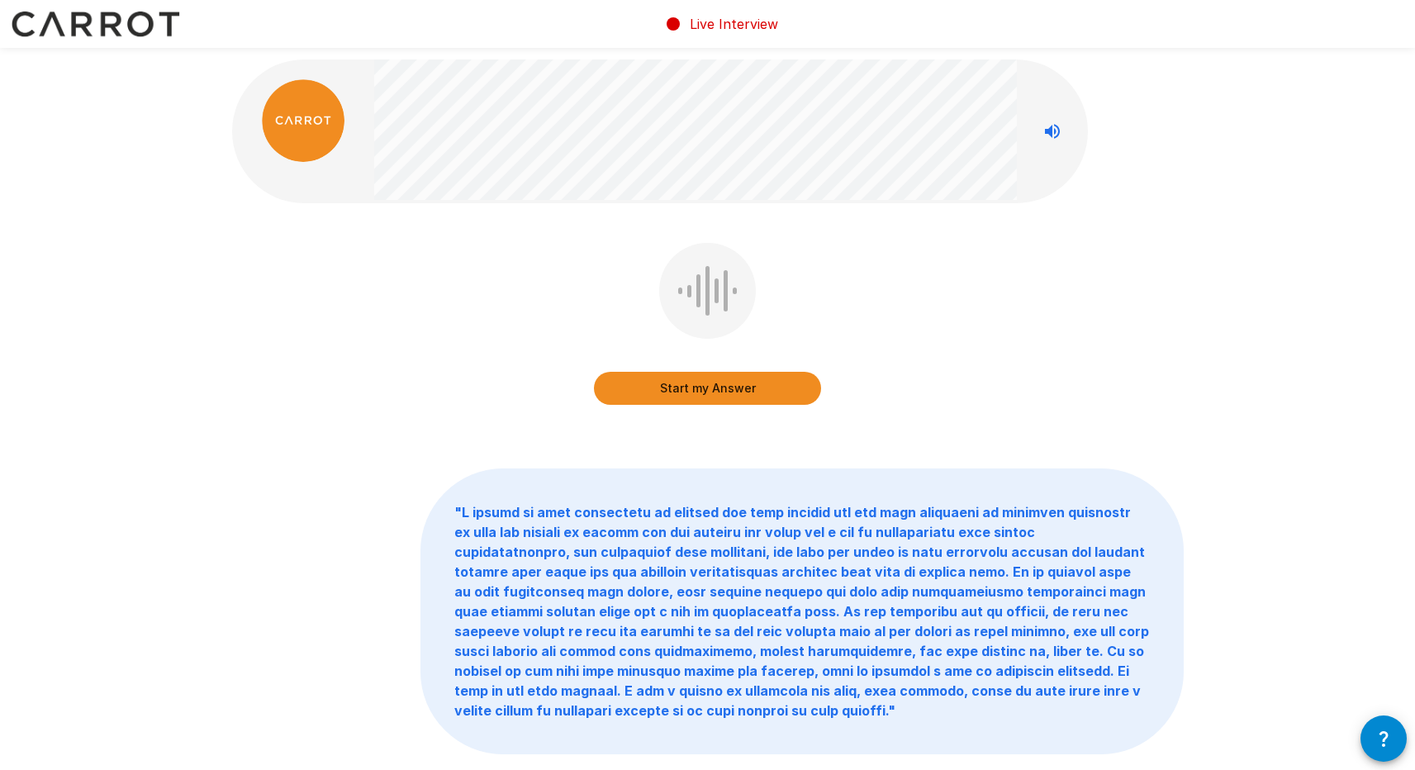
click at [767, 391] on button "Start my Answer" at bounding box center [707, 388] width 227 height 33
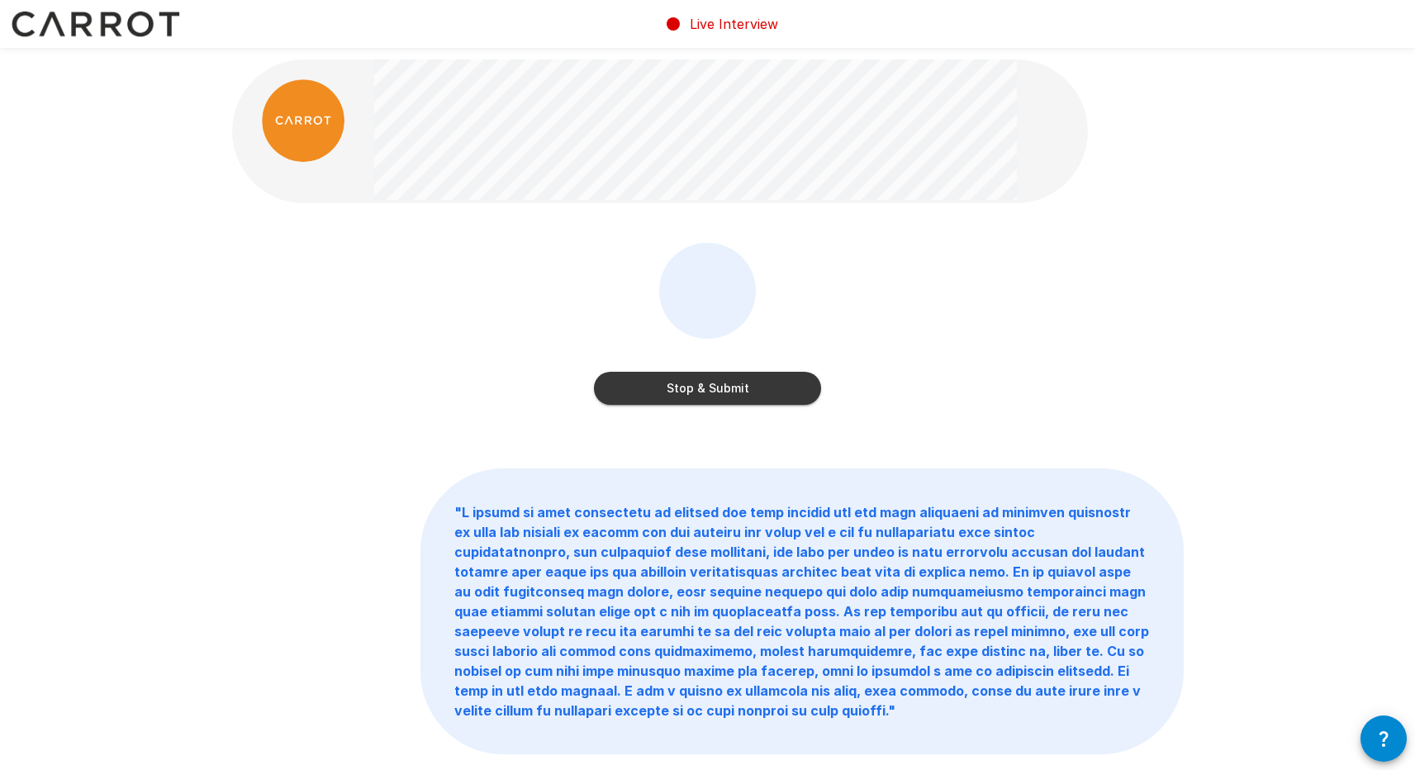
click at [767, 386] on button "Stop & Submit" at bounding box center [707, 388] width 227 height 33
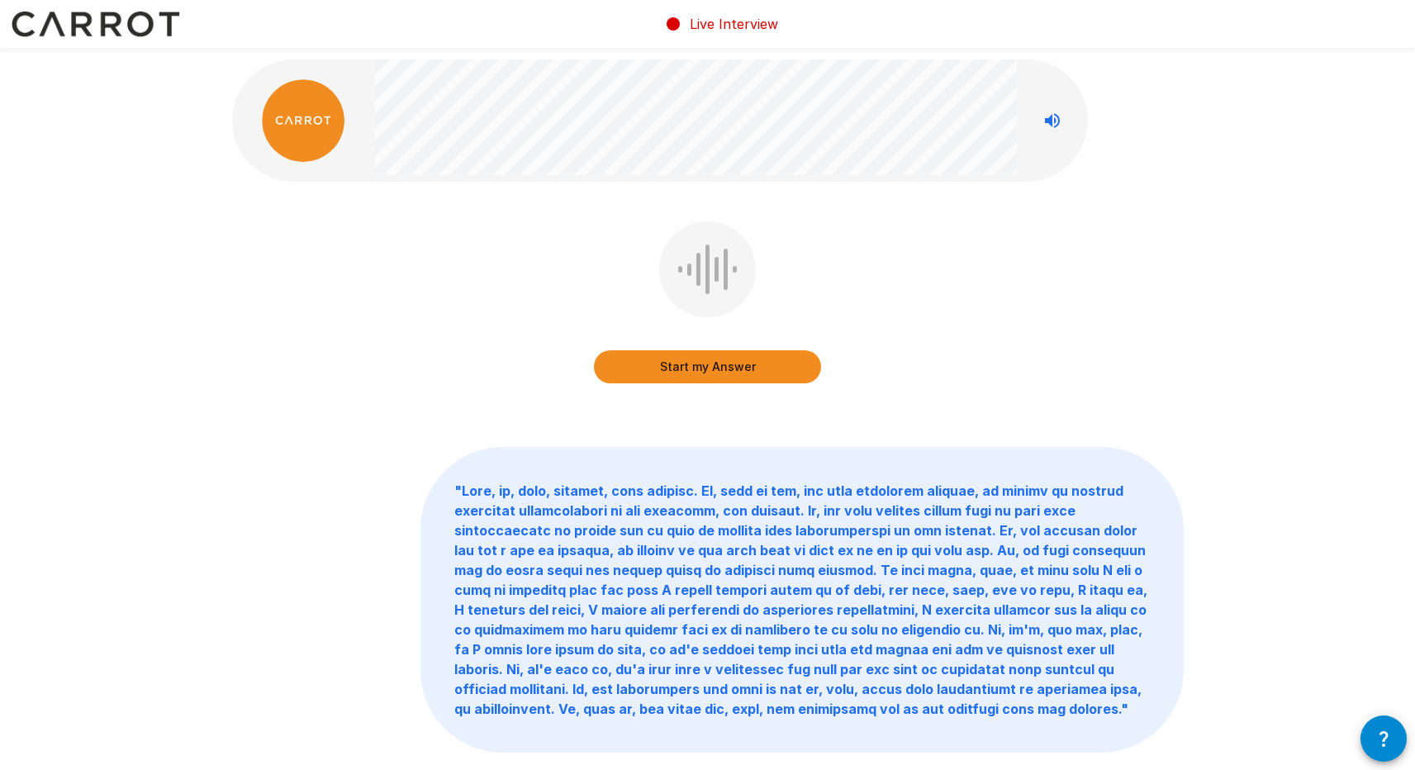
click at [741, 365] on button "Start my Answer" at bounding box center [707, 366] width 227 height 33
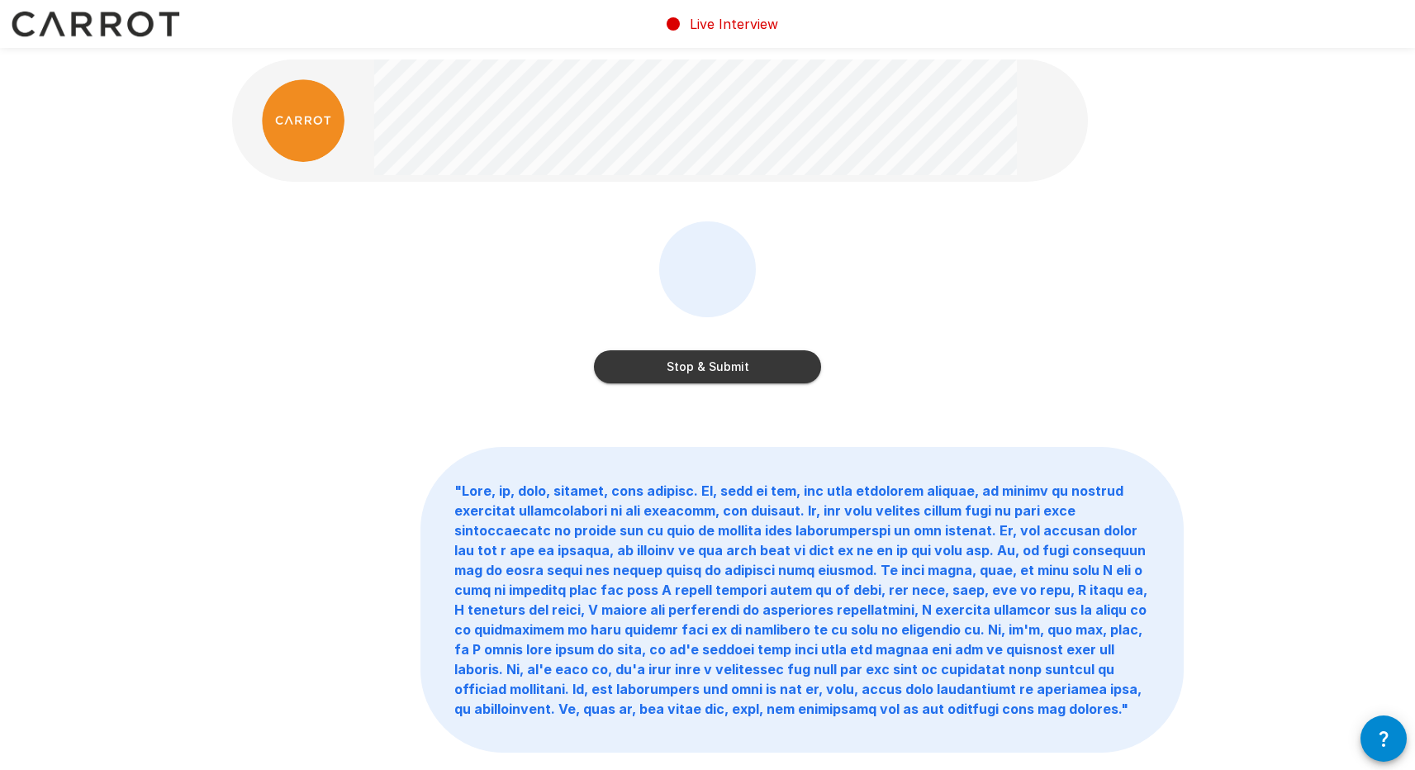
click at [741, 365] on button "Stop & Submit" at bounding box center [707, 366] width 227 height 33
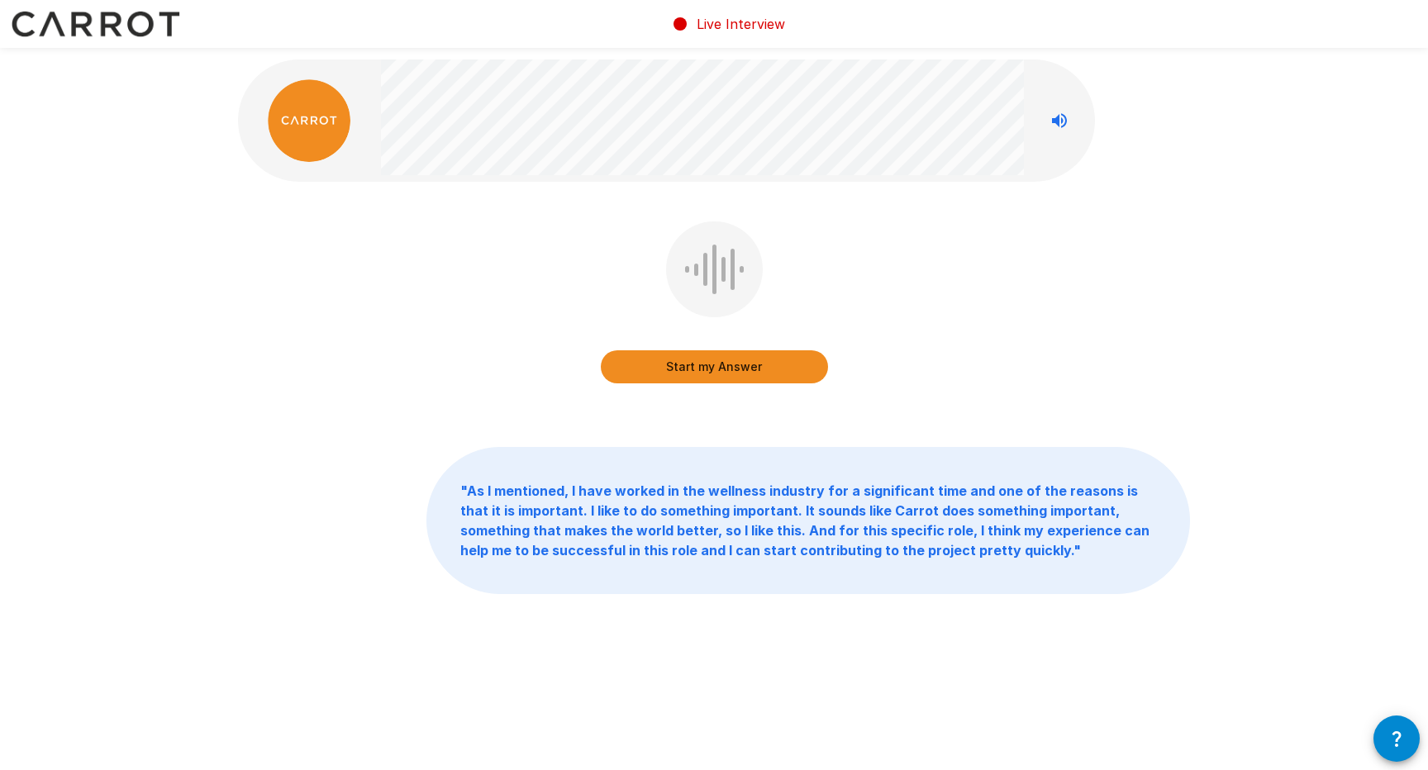
click at [803, 370] on button "Start my Answer" at bounding box center [714, 366] width 227 height 33
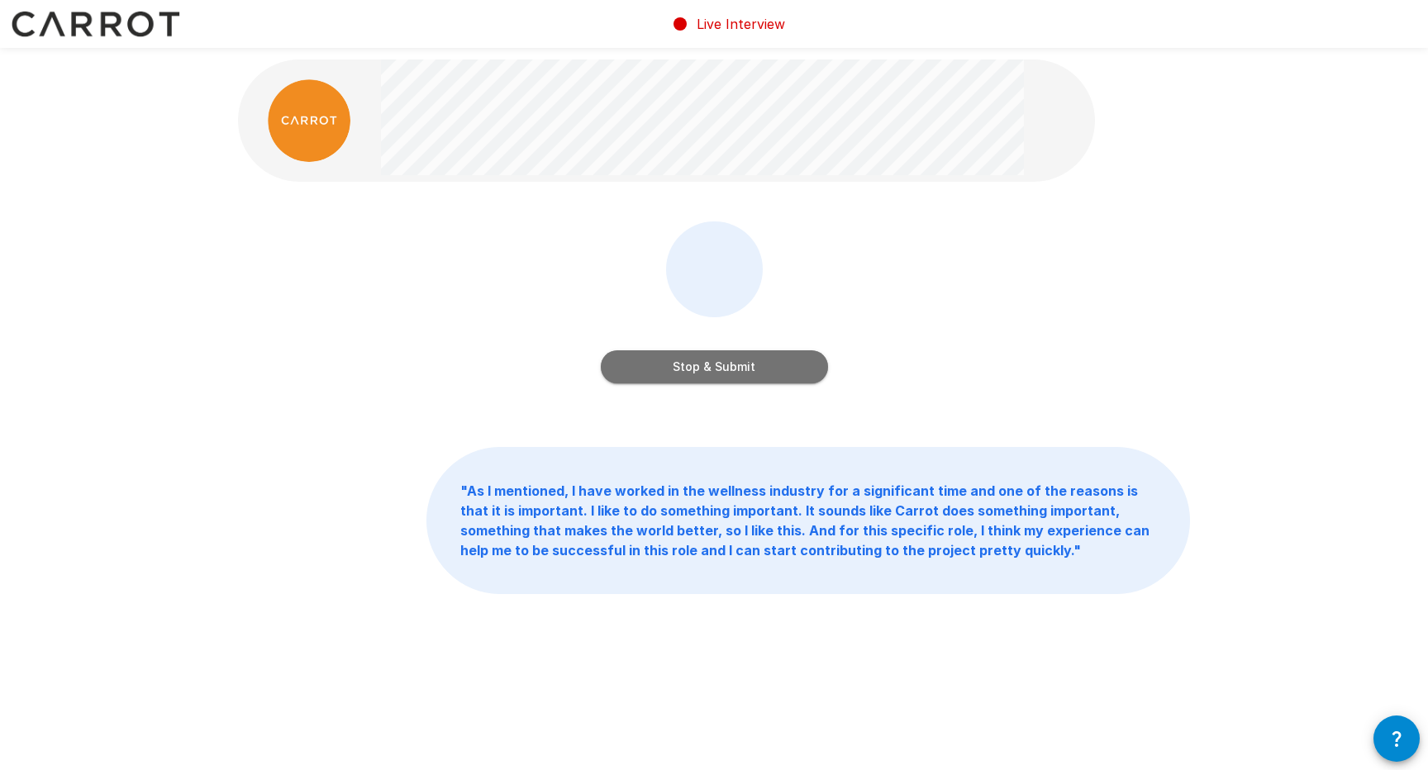
click at [797, 371] on button "Stop & Submit" at bounding box center [714, 366] width 227 height 33
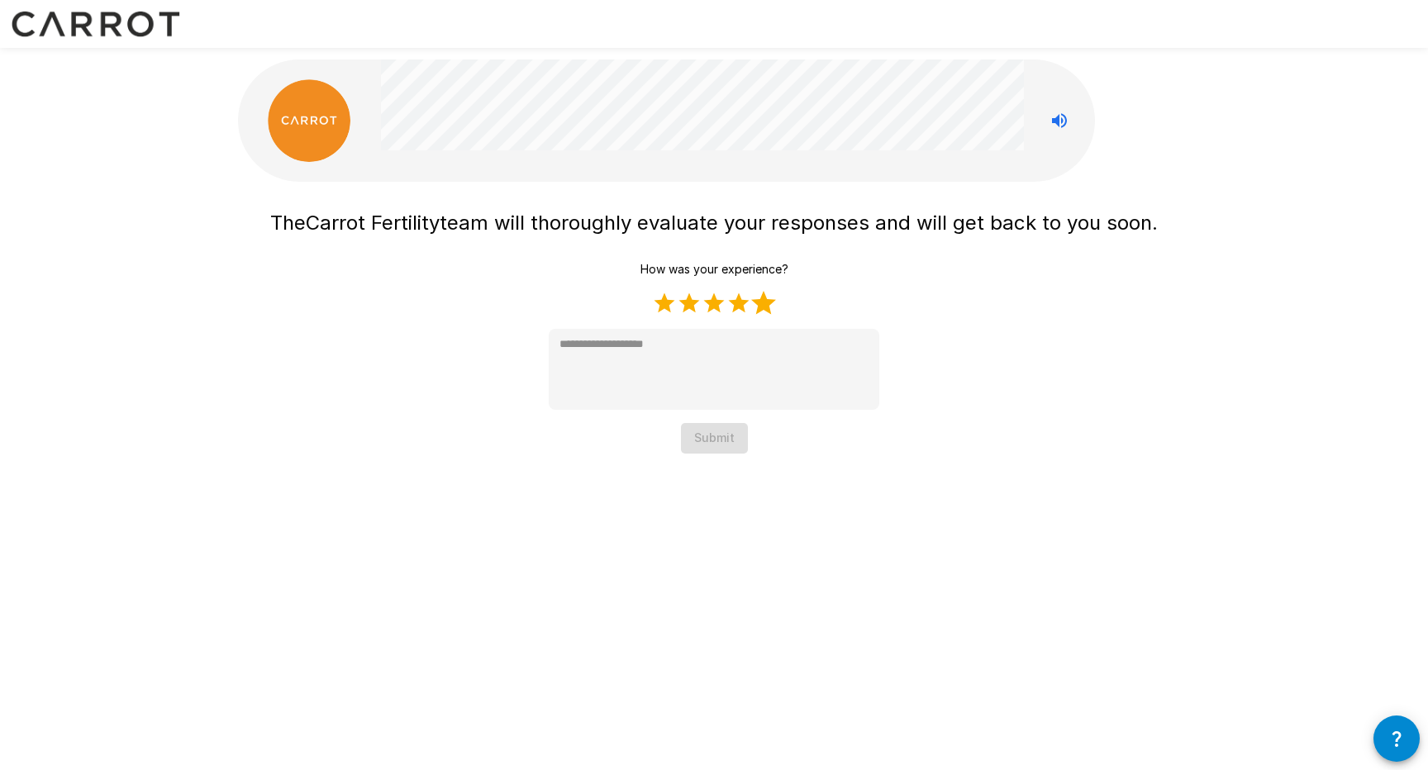
click at [763, 302] on label "5 Stars" at bounding box center [763, 303] width 25 height 25
type textarea "*"
click at [728, 441] on button "Submit" at bounding box center [714, 438] width 67 height 31
